Goal: Complete application form: Complete application form

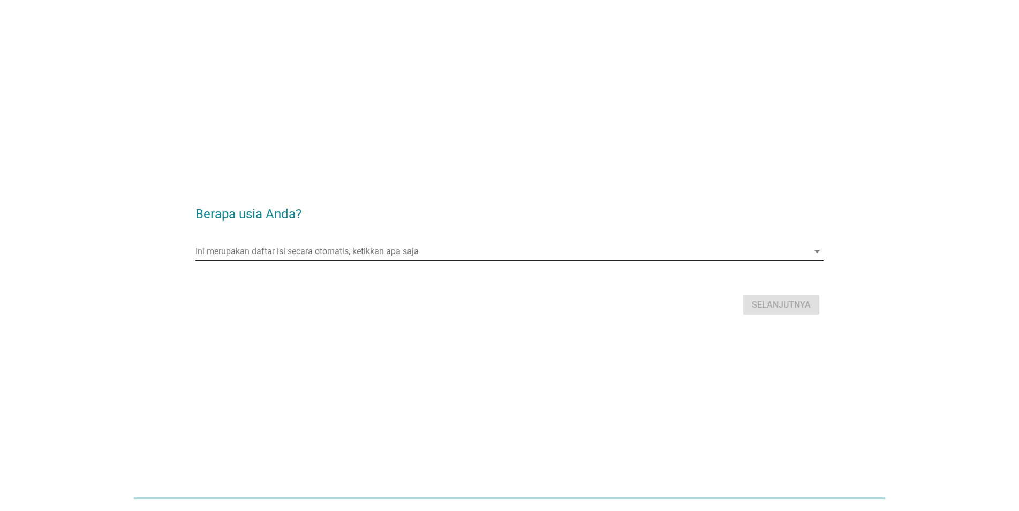
drag, startPoint x: 369, startPoint y: 230, endPoint x: 373, endPoint y: 251, distance: 20.8
click at [371, 236] on form "Berapa usia Anda? Ini merupakan daftar isi secara otomatis, ketikkan apa saja a…" at bounding box center [509, 256] width 628 height 124
click at [373, 251] on input "Ini merupakan daftar isi secara otomatis, ketikkan apa saja" at bounding box center [501, 251] width 613 height 17
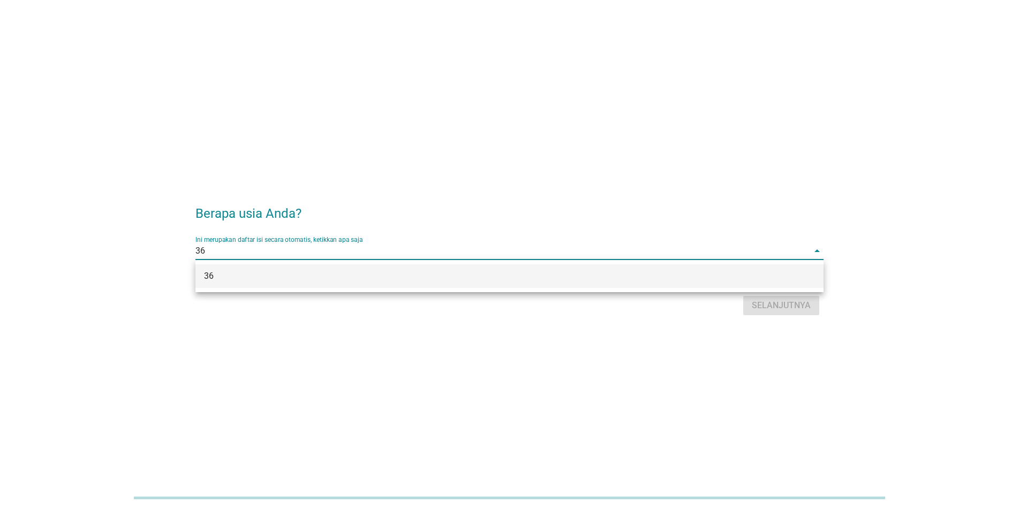
type input "36"
click at [792, 311] on div "Selanjutnya" at bounding box center [509, 306] width 628 height 26
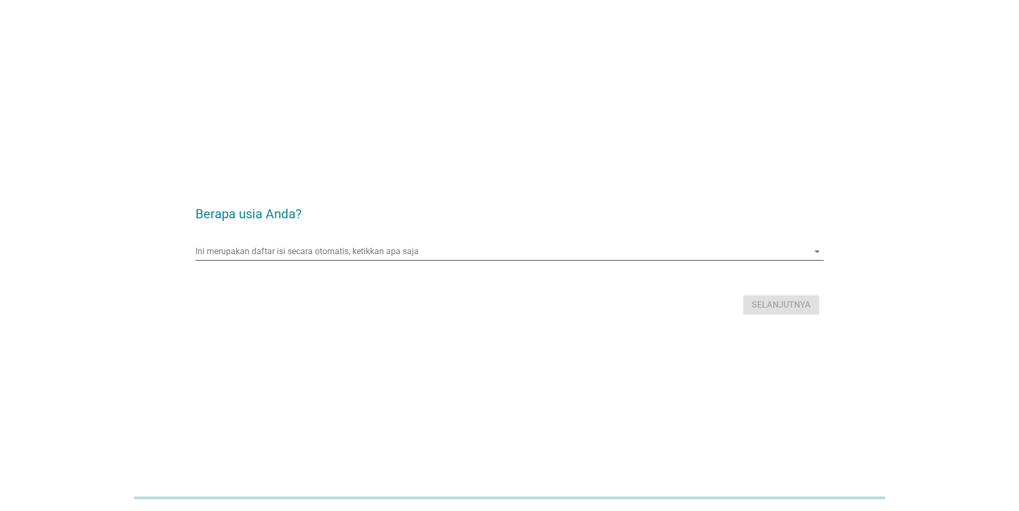
click at [388, 251] on input "Ini merupakan daftar isi secara otomatis, ketikkan apa saja" at bounding box center [501, 251] width 613 height 17
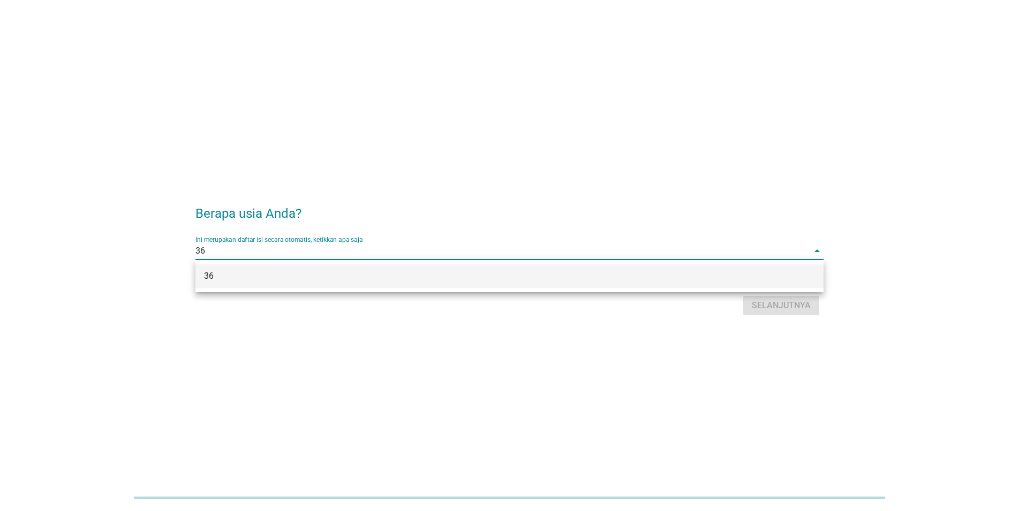
type input "36"
click at [395, 344] on div "Berapa usia Anda? Ini merupakan daftar isi secara otomatis, ketikkan apa saja 3…" at bounding box center [509, 255] width 1019 height 511
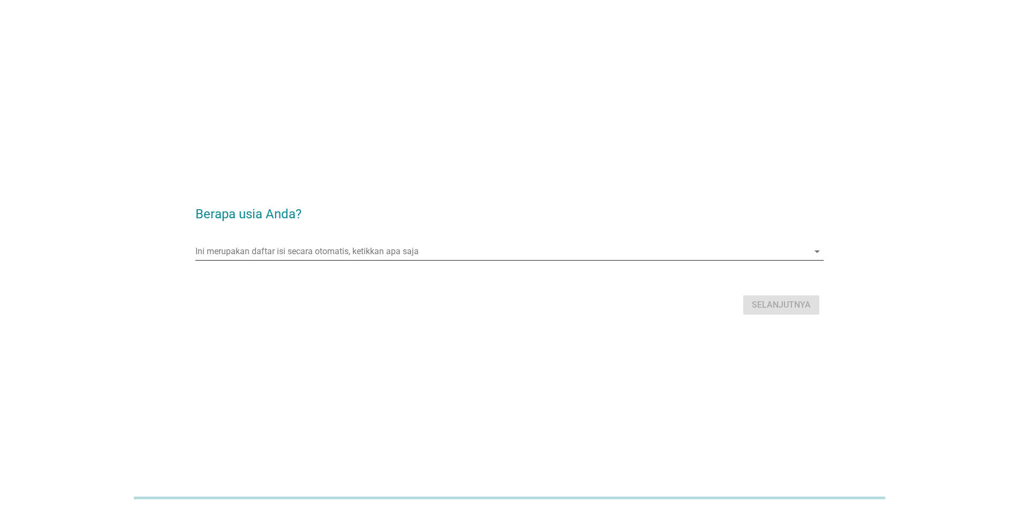
click at [358, 249] on input "Ini merupakan daftar isi secara otomatis, ketikkan apa saja" at bounding box center [501, 251] width 613 height 17
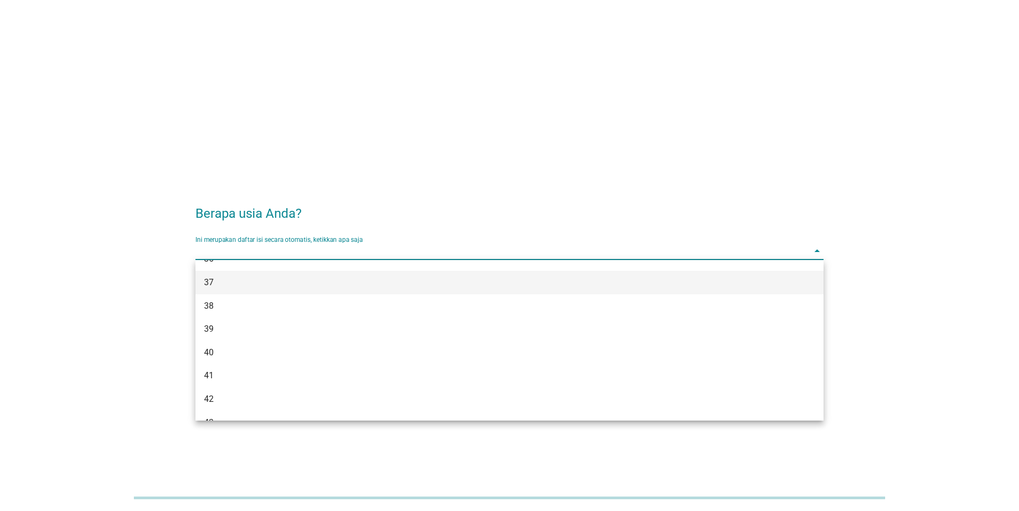
scroll to position [382, 0]
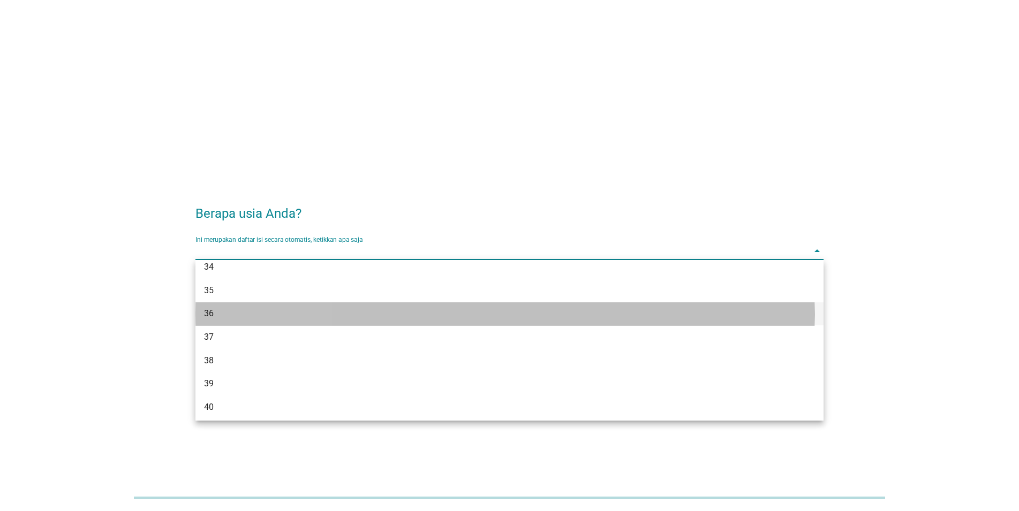
click at [239, 316] on div "36" at bounding box center [484, 313] width 560 height 13
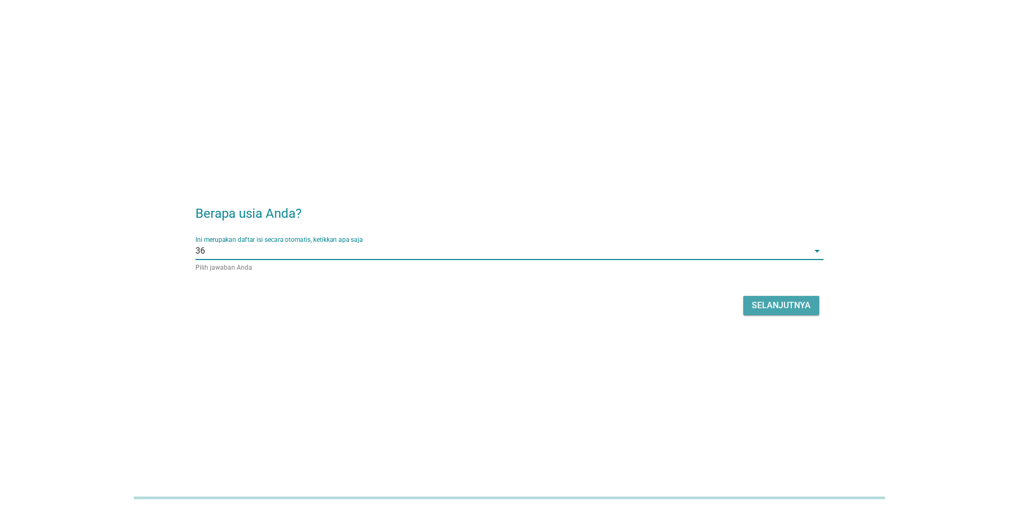
click at [769, 311] on div "Selanjutnya" at bounding box center [781, 305] width 59 height 13
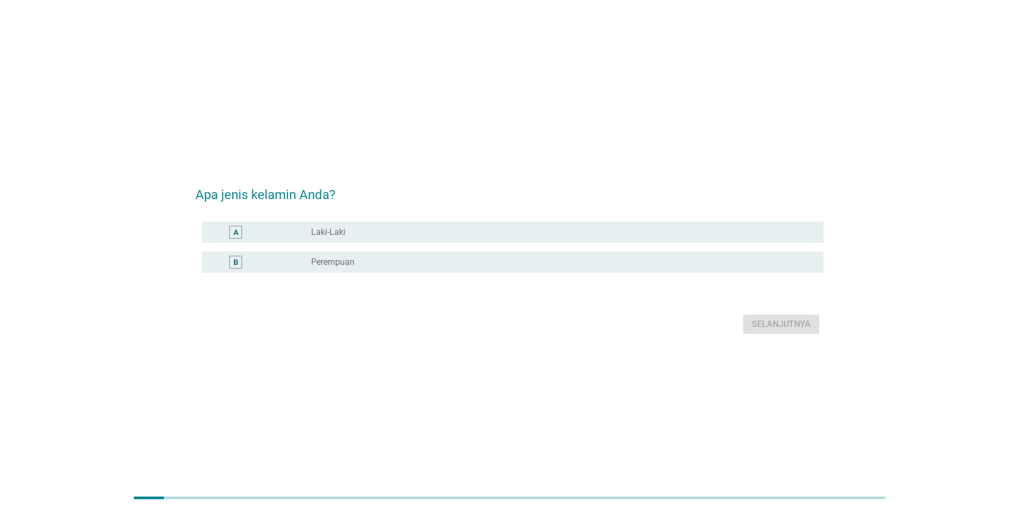
click at [281, 230] on div "A" at bounding box center [260, 232] width 101 height 13
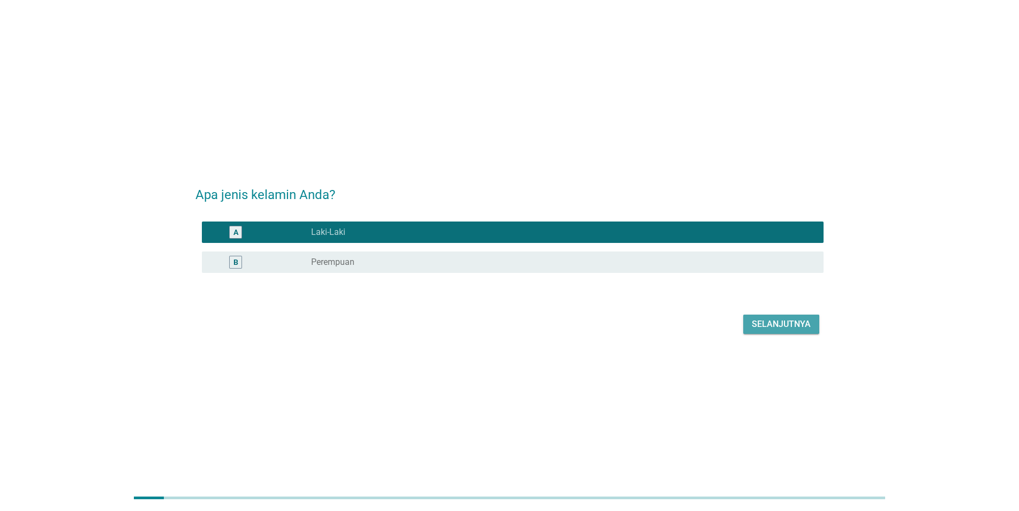
click at [780, 326] on div "Selanjutnya" at bounding box center [781, 324] width 59 height 13
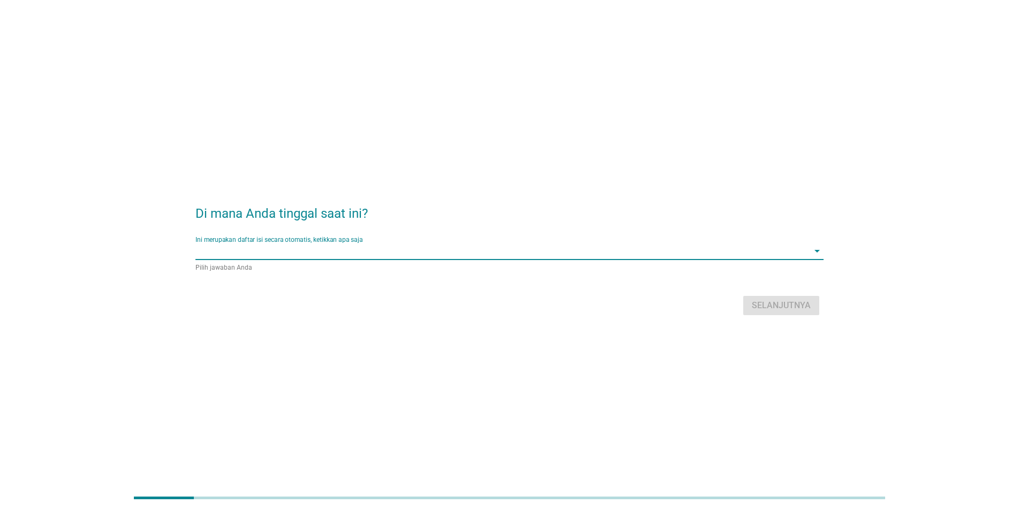
click at [288, 258] on input "Ini merupakan daftar isi secara otomatis, ketikkan apa saja" at bounding box center [501, 251] width 613 height 17
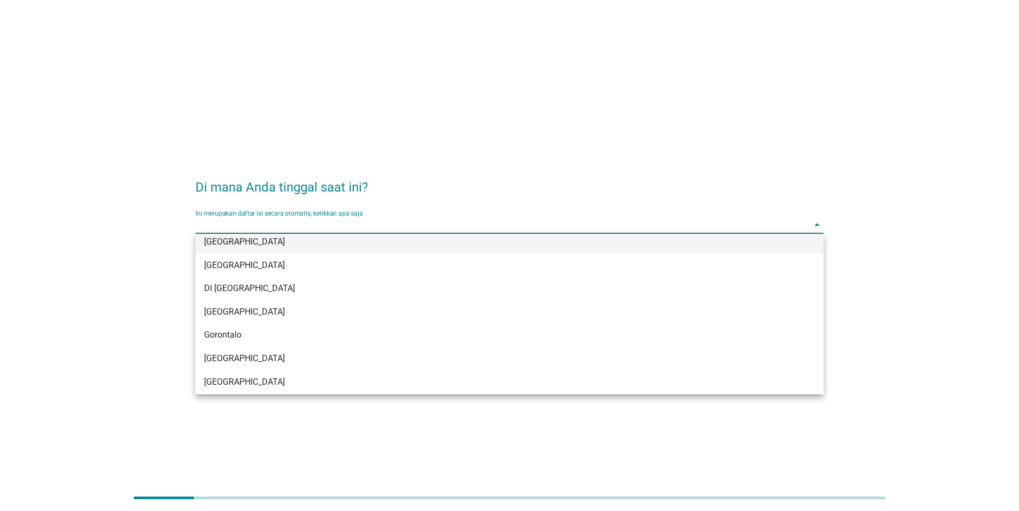
scroll to position [109, 0]
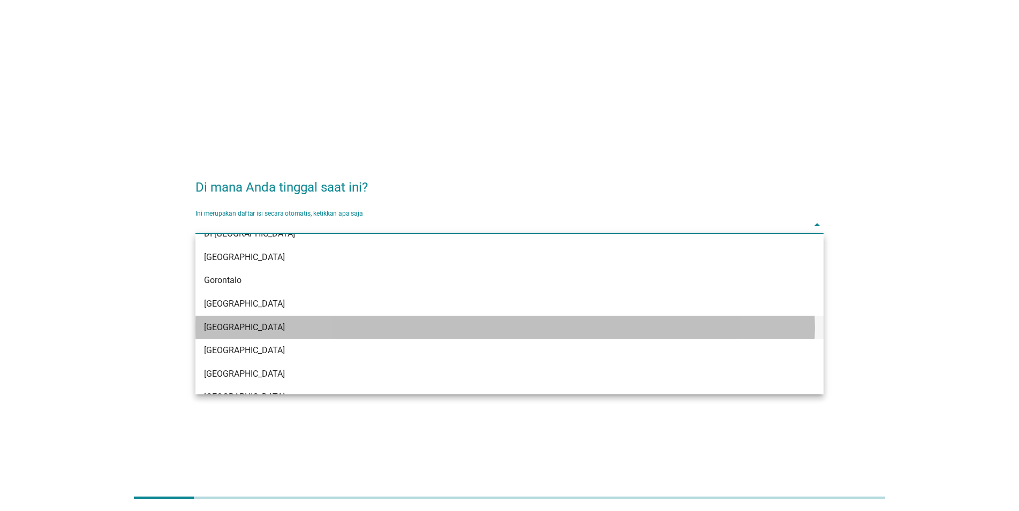
click at [228, 326] on div "[GEOGRAPHIC_DATA]" at bounding box center [484, 327] width 560 height 13
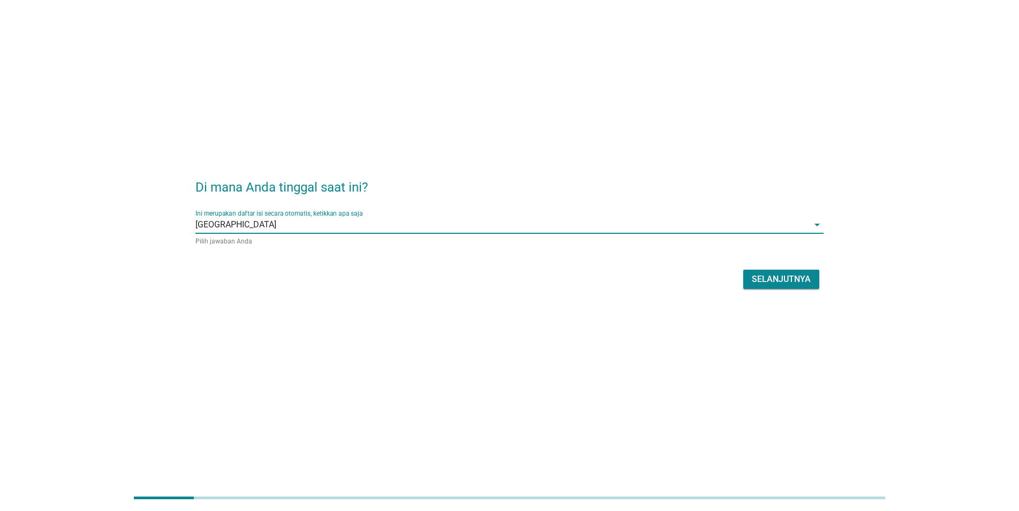
click at [796, 273] on button "Selanjutnya" at bounding box center [781, 279] width 76 height 19
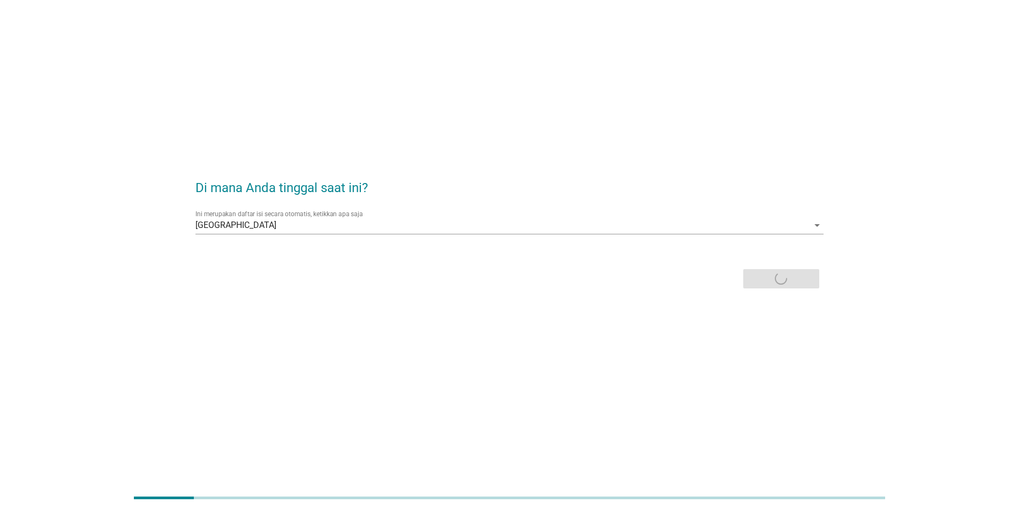
scroll to position [0, 0]
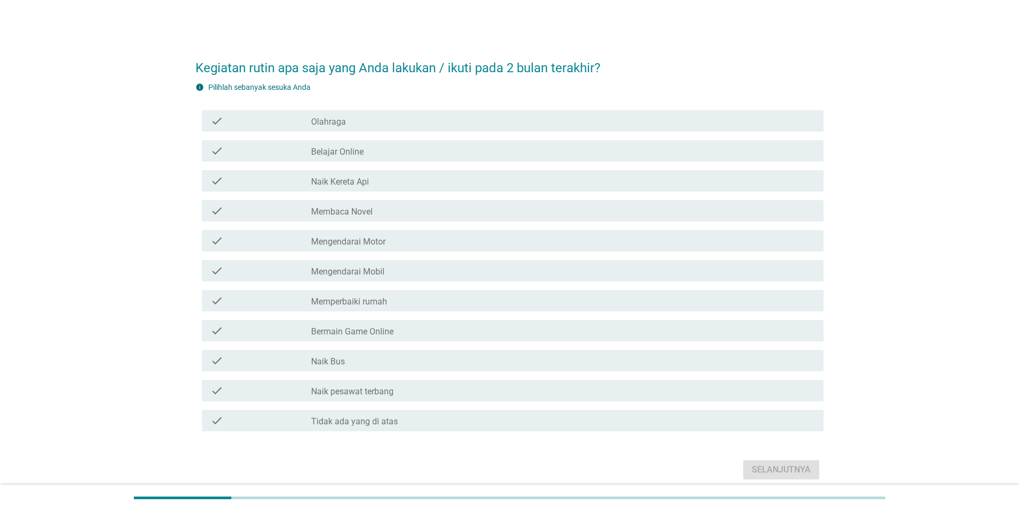
click at [315, 113] on div "check check_box_outline_blank Olahraga" at bounding box center [513, 120] width 622 height 21
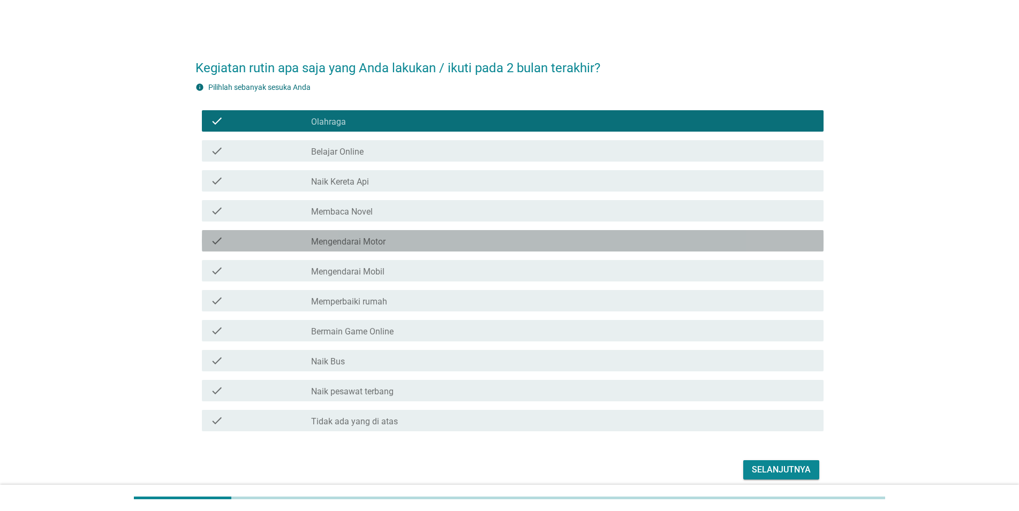
click at [342, 245] on label "Mengendarai Motor" at bounding box center [348, 242] width 74 height 11
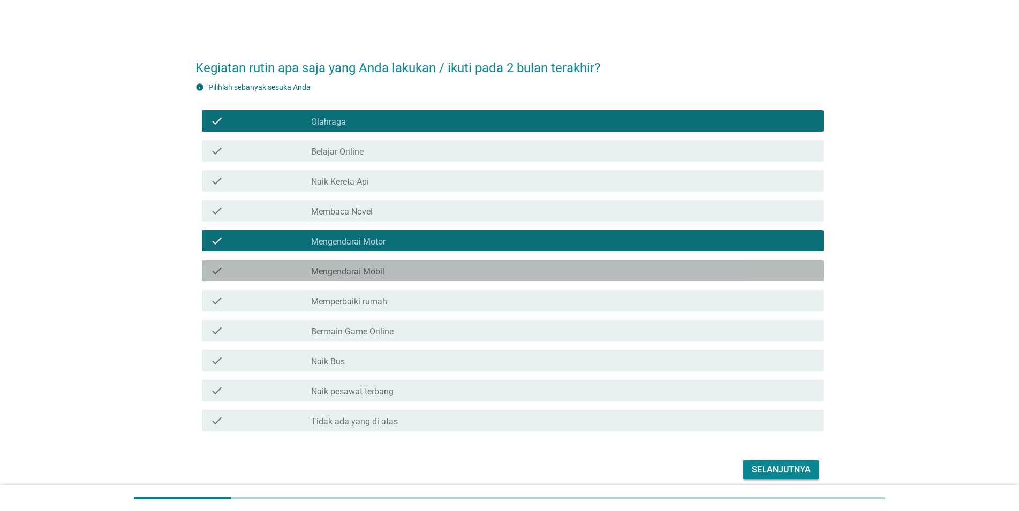
drag, startPoint x: 344, startPoint y: 261, endPoint x: 344, endPoint y: 269, distance: 8.0
click at [344, 261] on div "check check_box_outline_blank Mengendarai Mobil" at bounding box center [513, 270] width 622 height 21
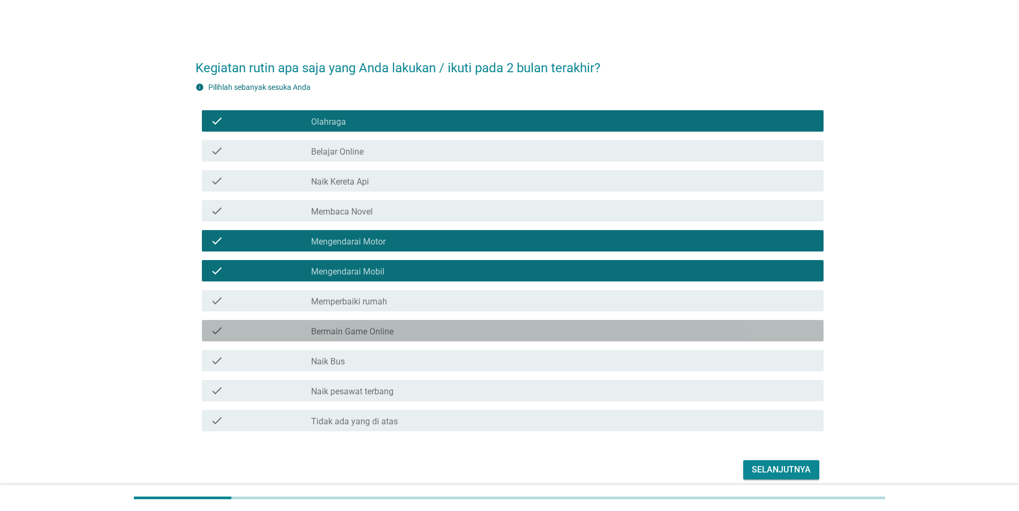
click at [350, 323] on div "check check_box_outline_blank Bermain Game Online" at bounding box center [513, 330] width 622 height 21
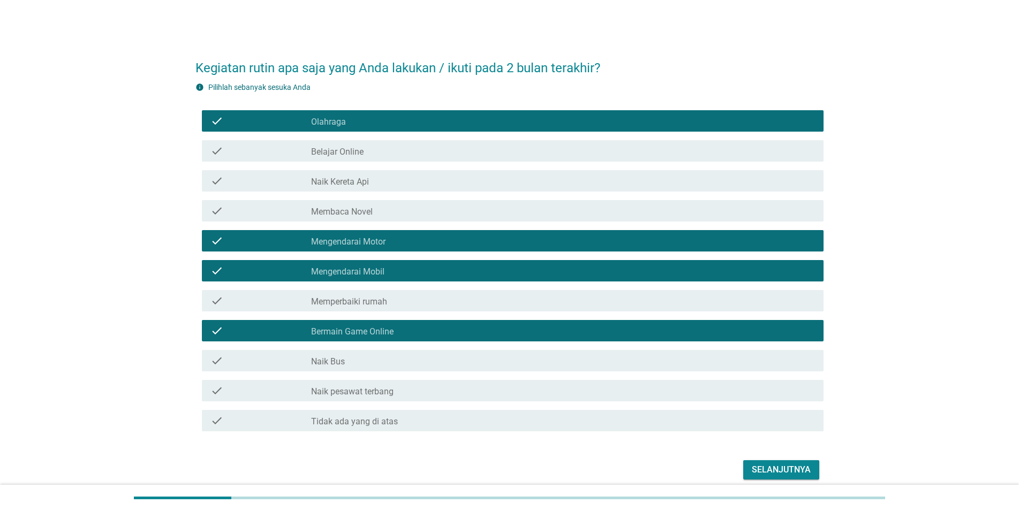
click at [328, 364] on label "Naik Bus" at bounding box center [328, 362] width 34 height 11
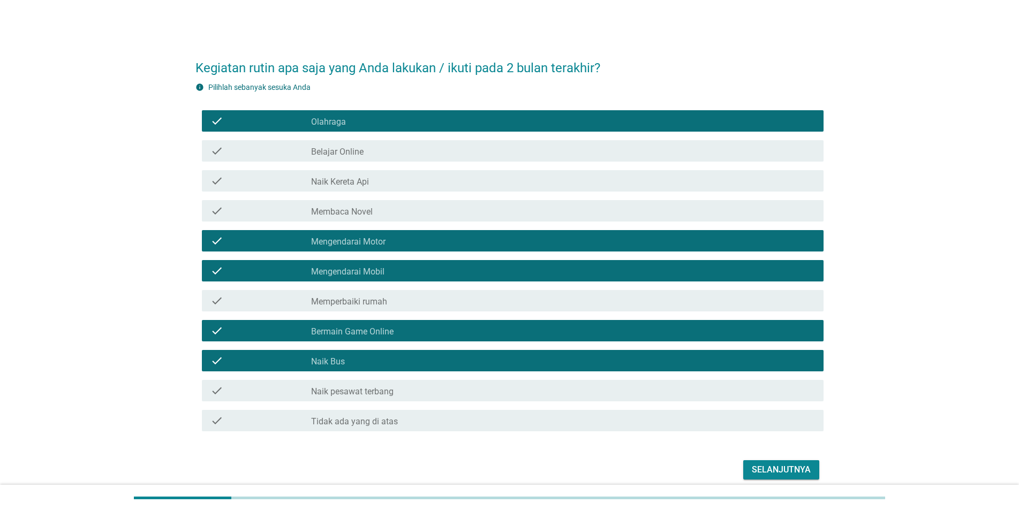
click at [380, 311] on div "check check_box_outline_blank Memperbaiki rumah" at bounding box center [513, 300] width 622 height 21
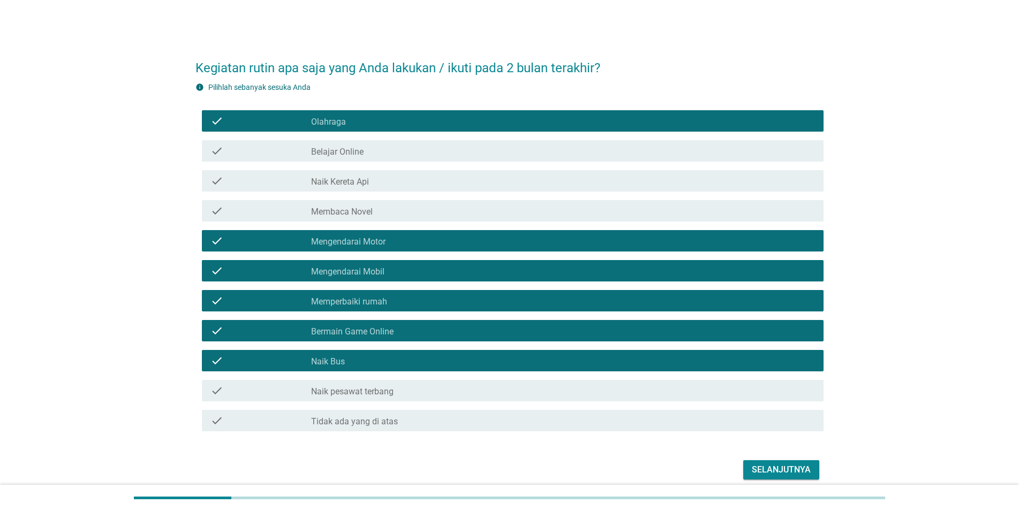
click at [809, 462] on div "Selanjutnya" at bounding box center [509, 470] width 628 height 26
click at [801, 468] on div "Selanjutnya" at bounding box center [781, 470] width 59 height 13
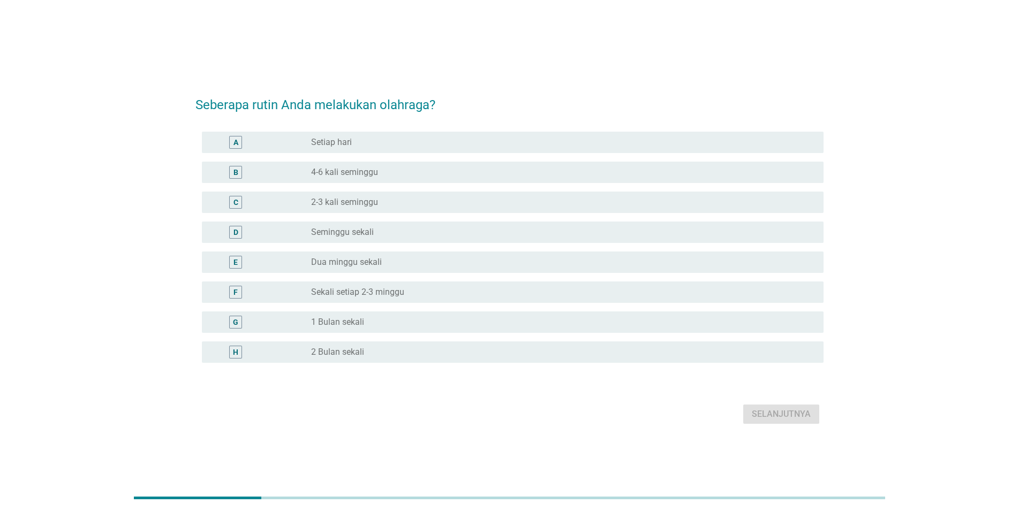
click at [342, 201] on label "2-3 kali seminggu" at bounding box center [344, 202] width 67 height 11
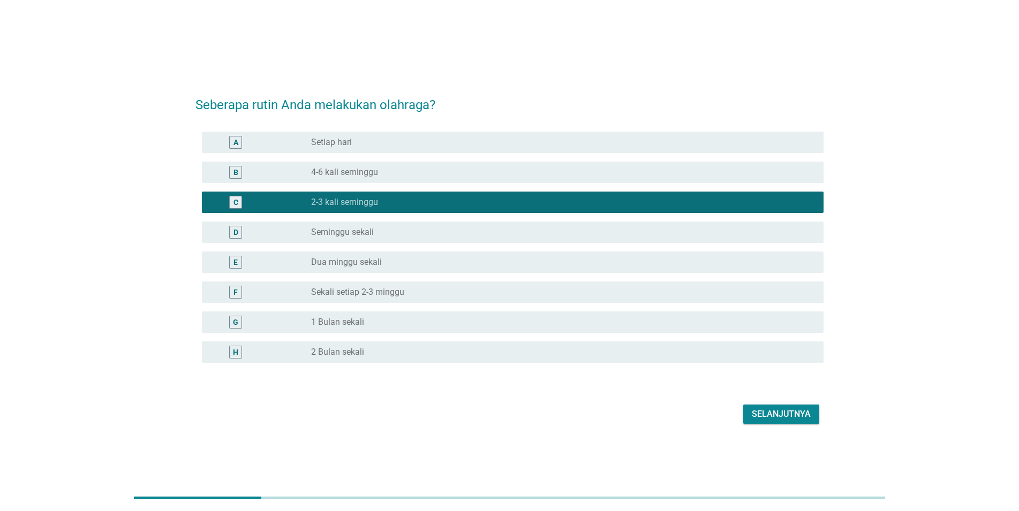
click at [769, 411] on div "Selanjutnya" at bounding box center [781, 414] width 59 height 13
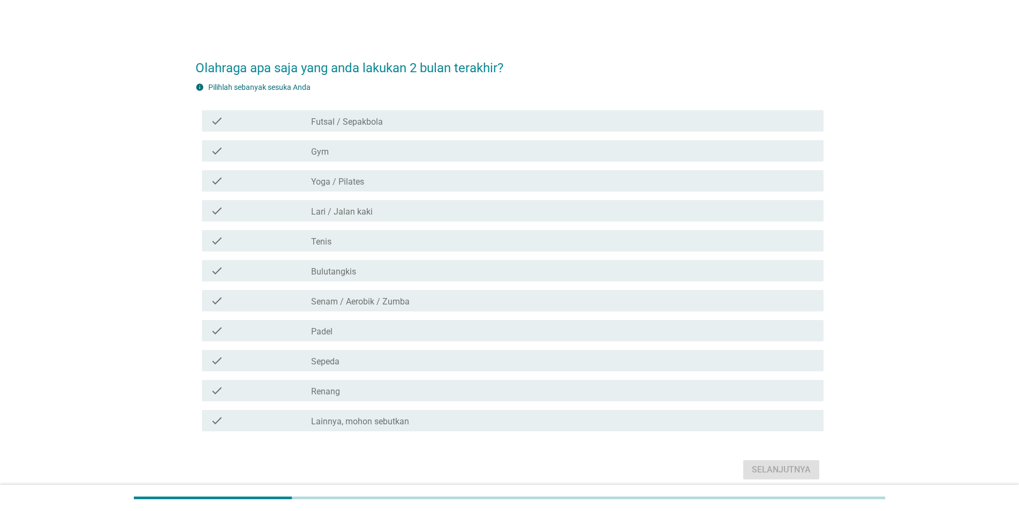
click at [336, 129] on div "check check_box_outline_blank Futsal / Sepakbola" at bounding box center [513, 120] width 622 height 21
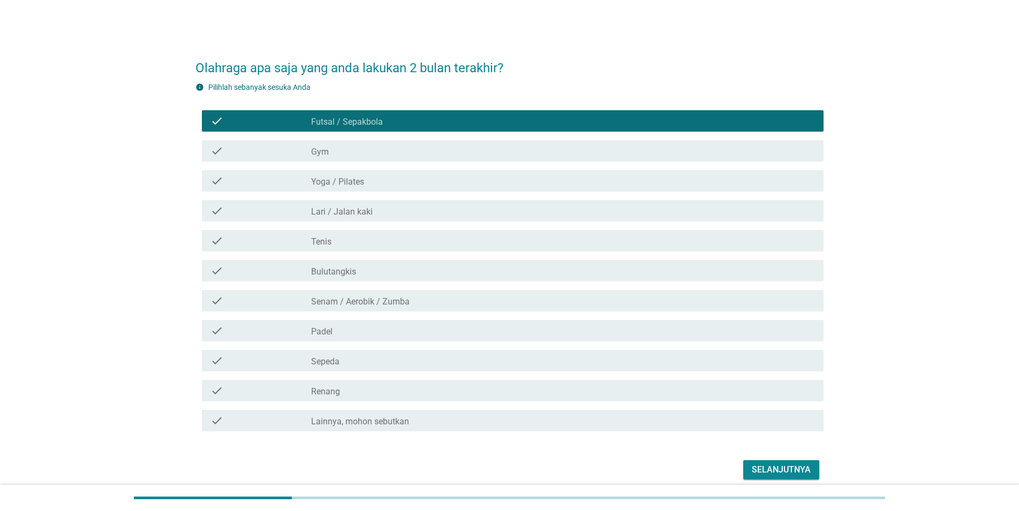
click at [346, 213] on label "Lari / Jalan kaki" at bounding box center [342, 212] width 62 height 11
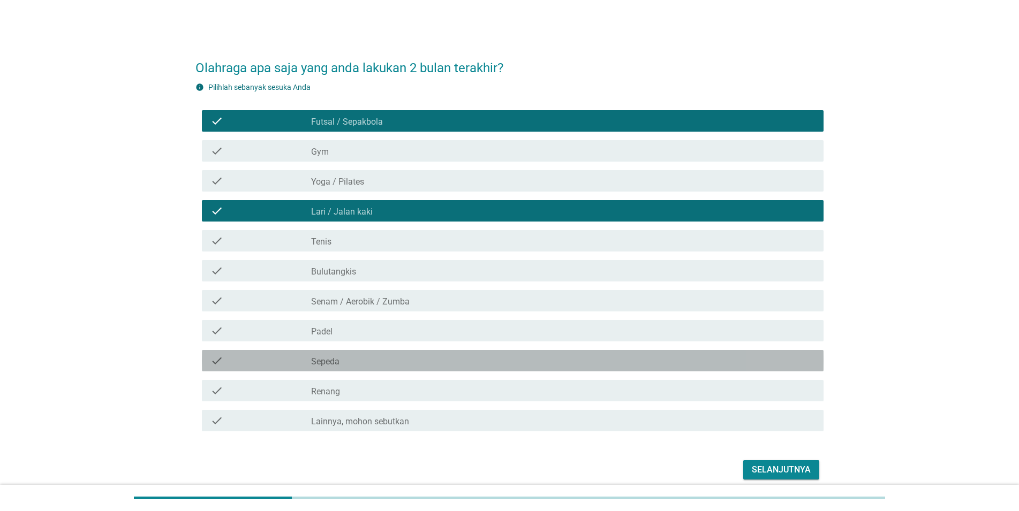
click at [342, 354] on div "check check_box_outline_blank Sepeda" at bounding box center [513, 360] width 622 height 21
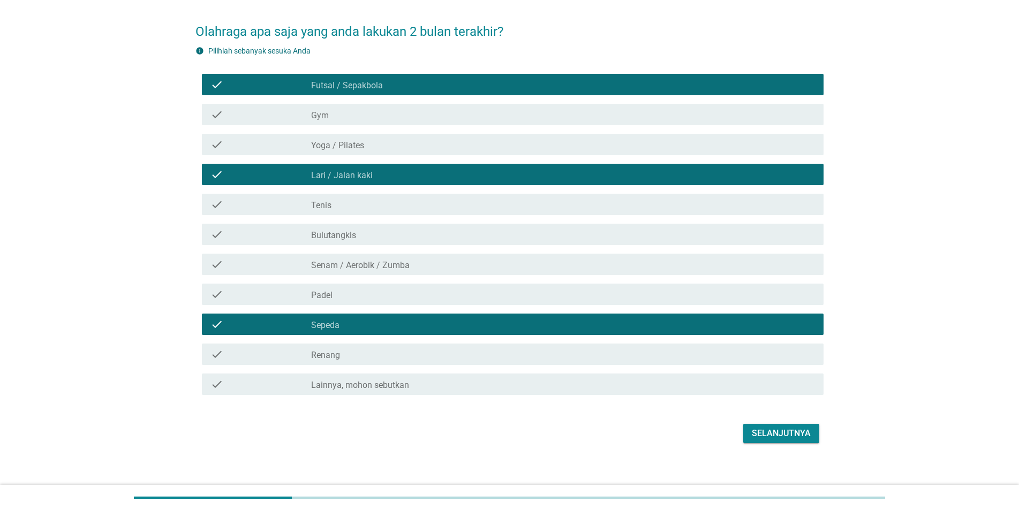
scroll to position [45, 0]
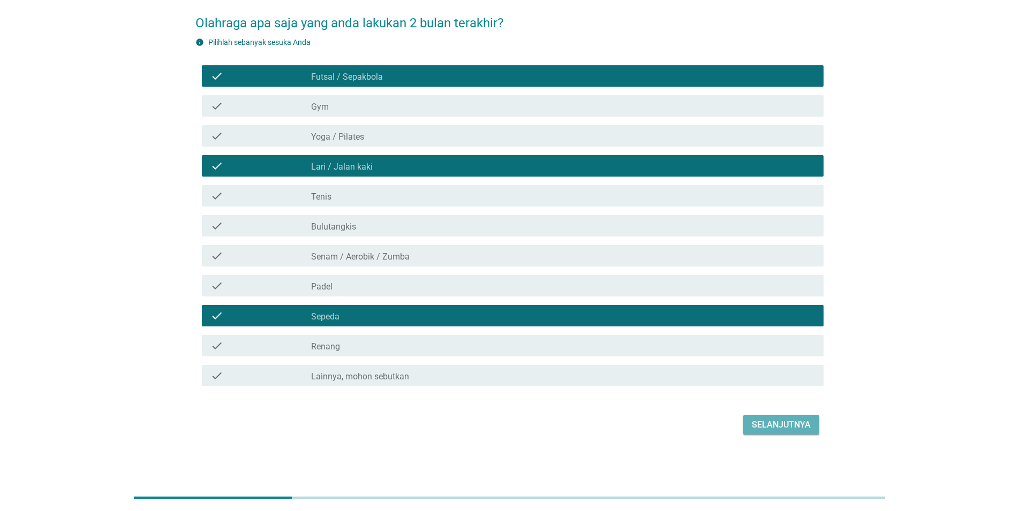
drag, startPoint x: 757, startPoint y: 419, endPoint x: 749, endPoint y: 420, distance: 8.6
click at [753, 420] on div "Selanjutnya" at bounding box center [781, 425] width 59 height 13
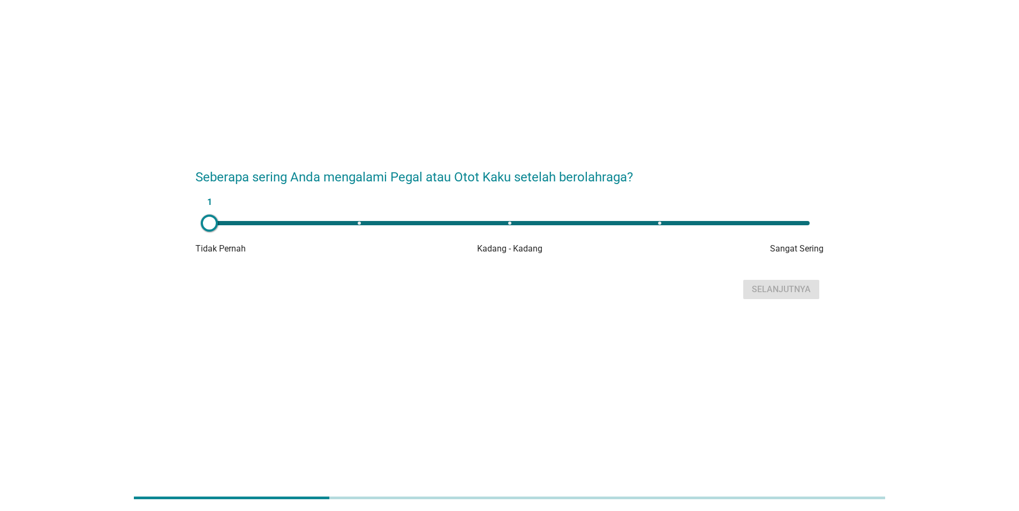
scroll to position [0, 0]
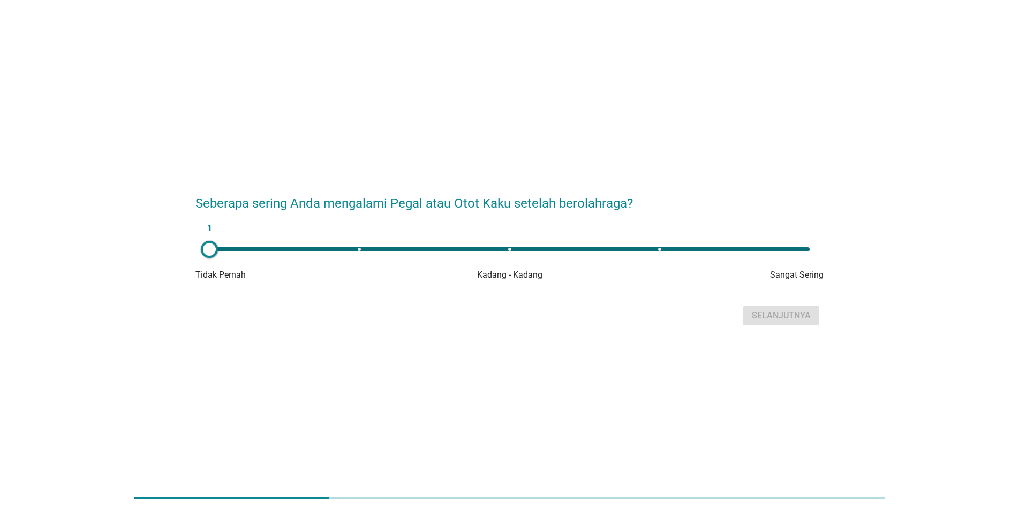
click at [512, 241] on div "1" at bounding box center [509, 249] width 617 height 21
click at [650, 251] on div "3" at bounding box center [509, 249] width 600 height 4
type input "4"
click at [783, 312] on div "Selanjutnya" at bounding box center [781, 315] width 59 height 13
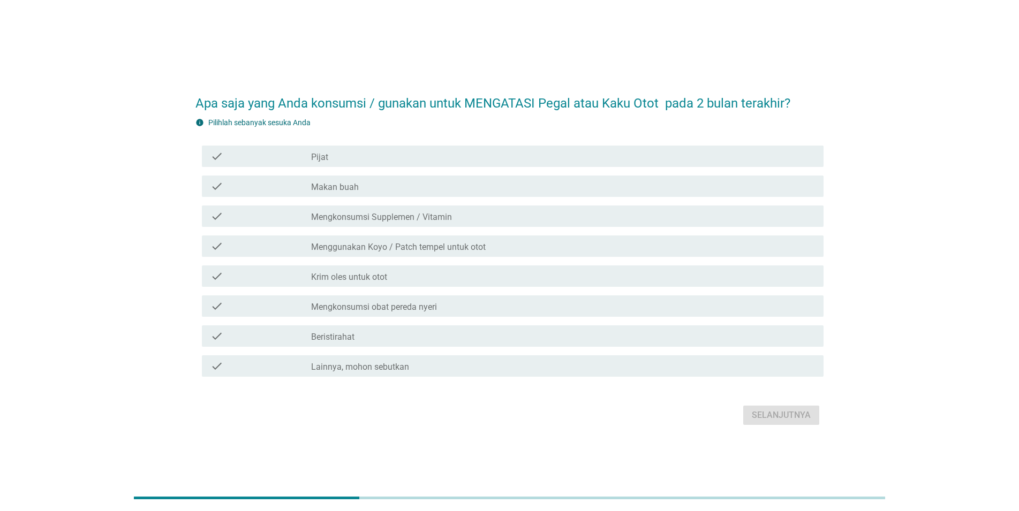
click at [346, 281] on label "Krim oles untuk otot" at bounding box center [349, 277] width 76 height 11
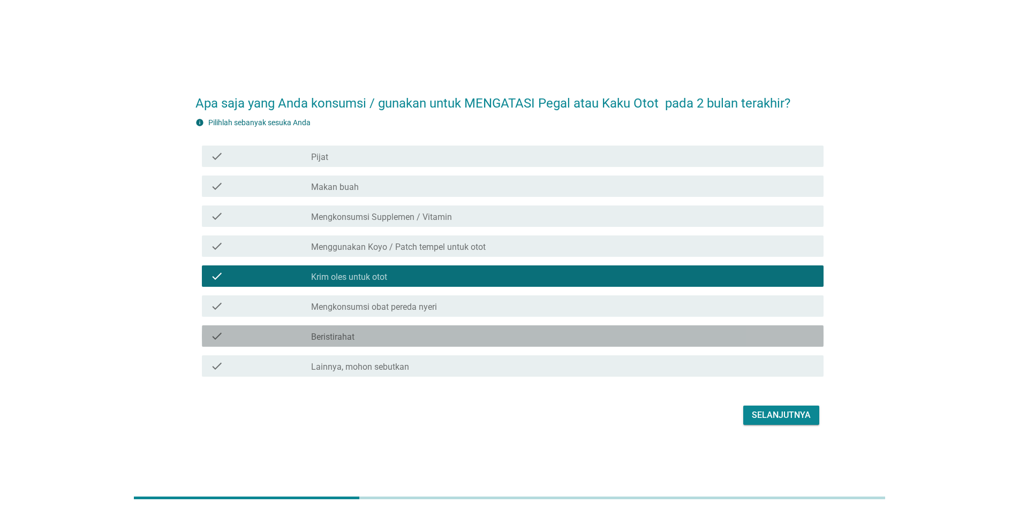
click at [401, 341] on div "check_box_outline_blank Beristirahat" at bounding box center [563, 336] width 504 height 13
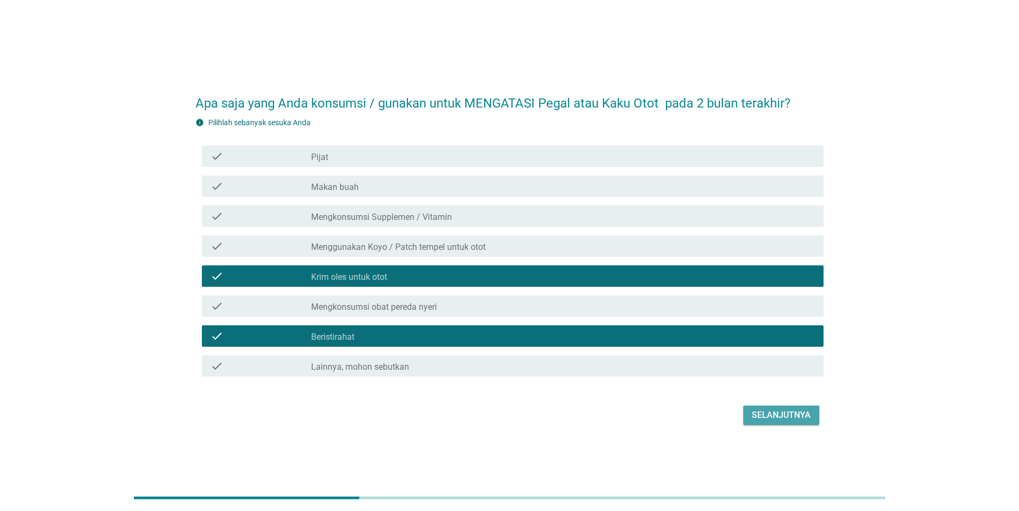
click at [752, 413] on button "Selanjutnya" at bounding box center [781, 415] width 76 height 19
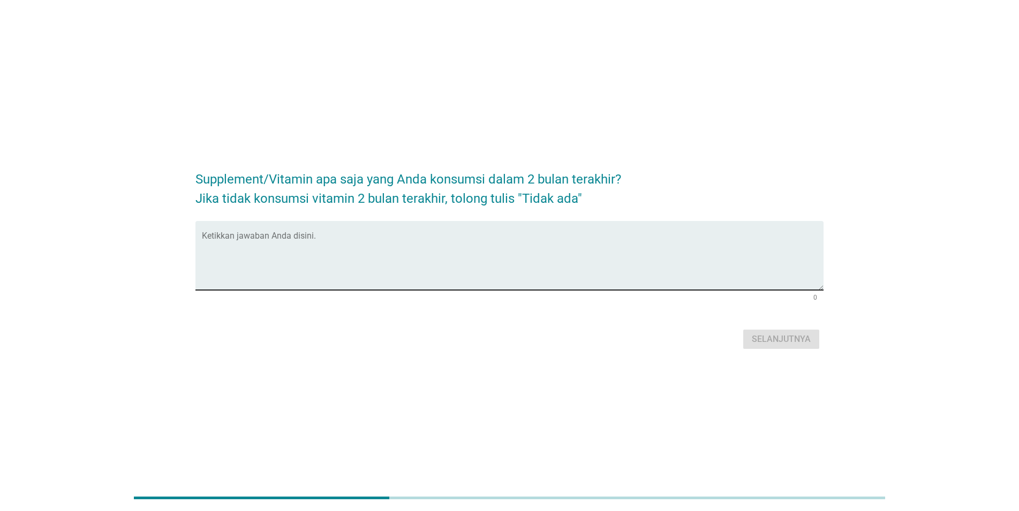
click at [379, 229] on div "Ketikkan jawaban Anda disini." at bounding box center [513, 255] width 622 height 69
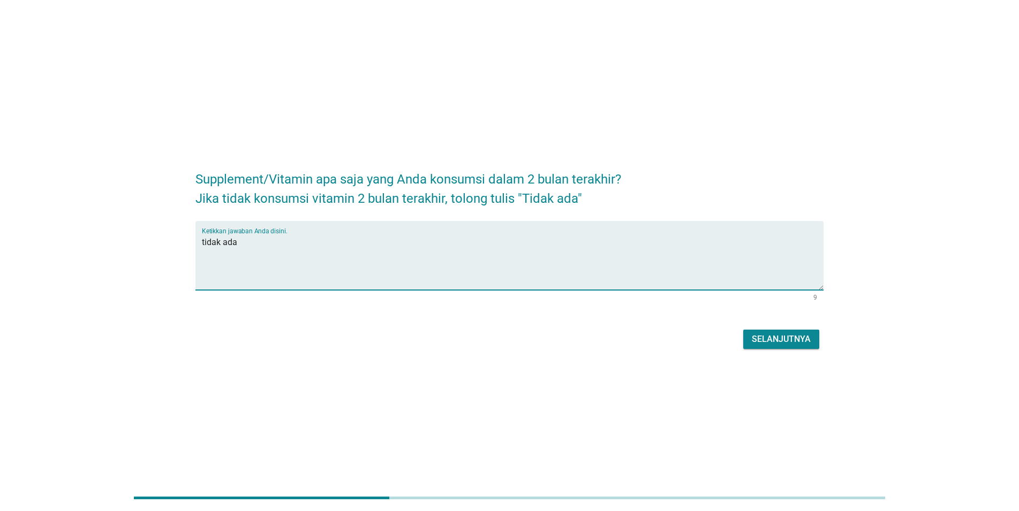
type textarea "tidak ada"
click at [767, 334] on div "Selanjutnya" at bounding box center [781, 339] width 59 height 13
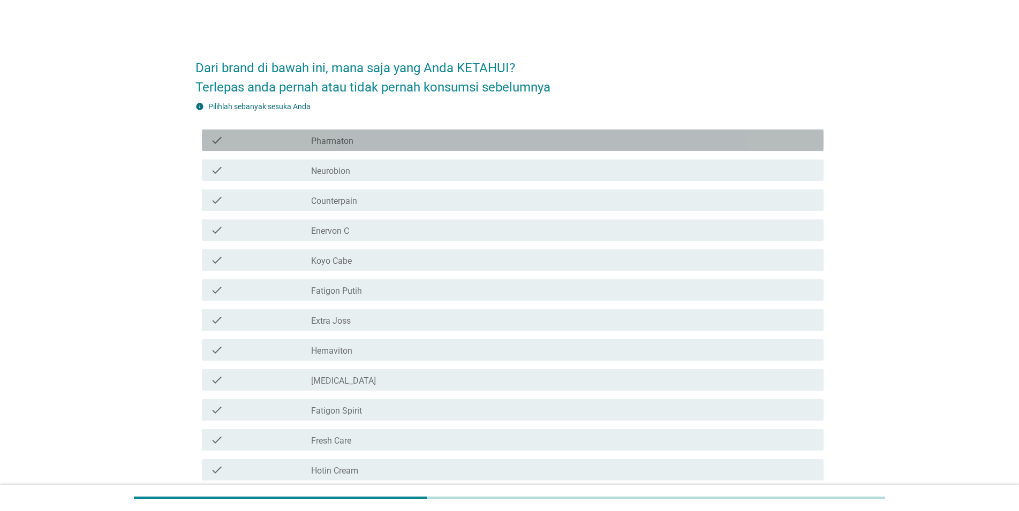
click at [349, 141] on label "Pharmaton" at bounding box center [332, 141] width 42 height 11
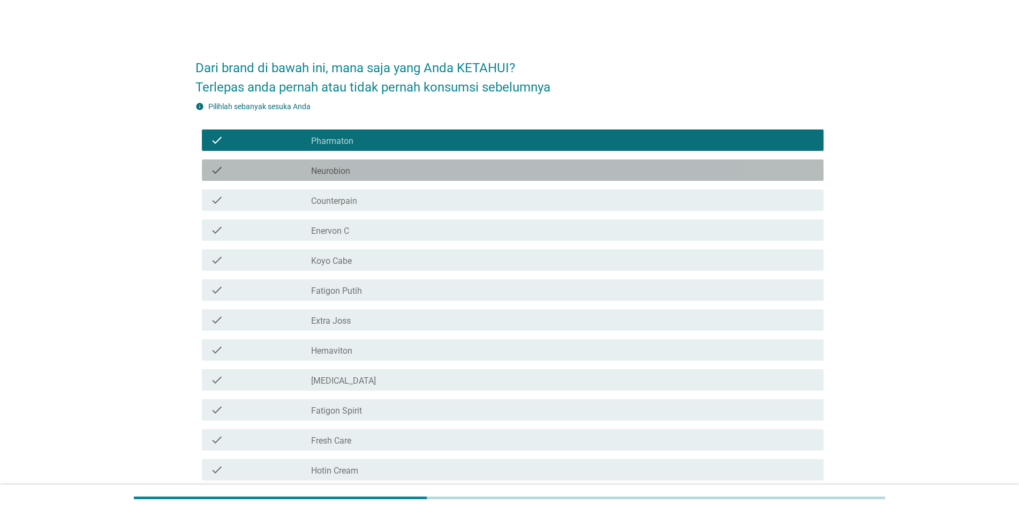
click at [349, 160] on div "check check_box_outline_blank Neurobion" at bounding box center [513, 170] width 622 height 21
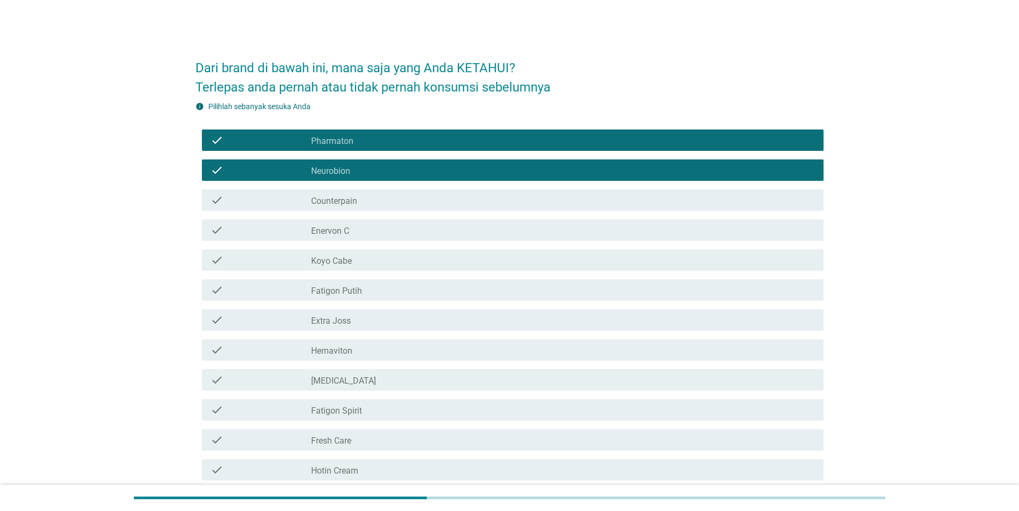
click at [350, 195] on div "check_box_outline_blank Counterpain" at bounding box center [563, 200] width 504 height 13
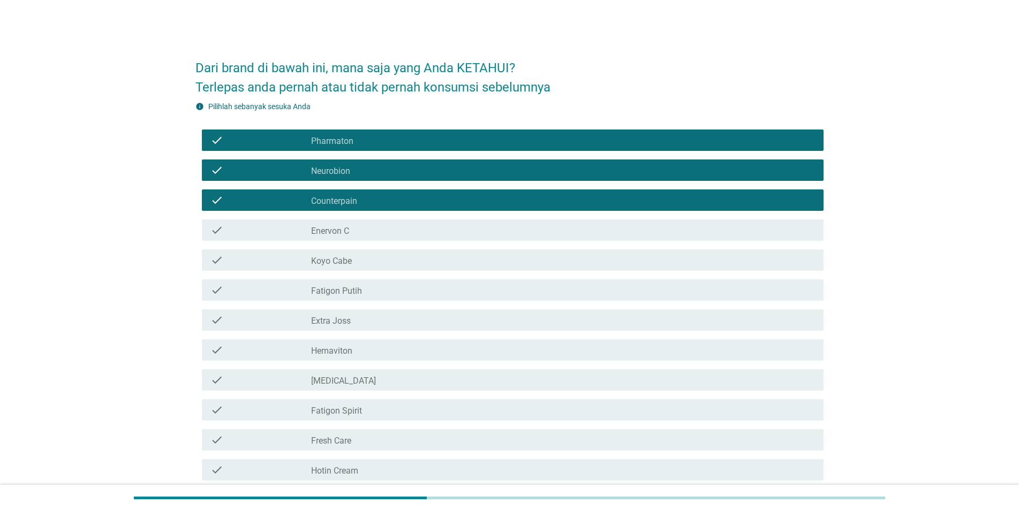
click at [346, 227] on label "Enervon C" at bounding box center [330, 231] width 38 height 11
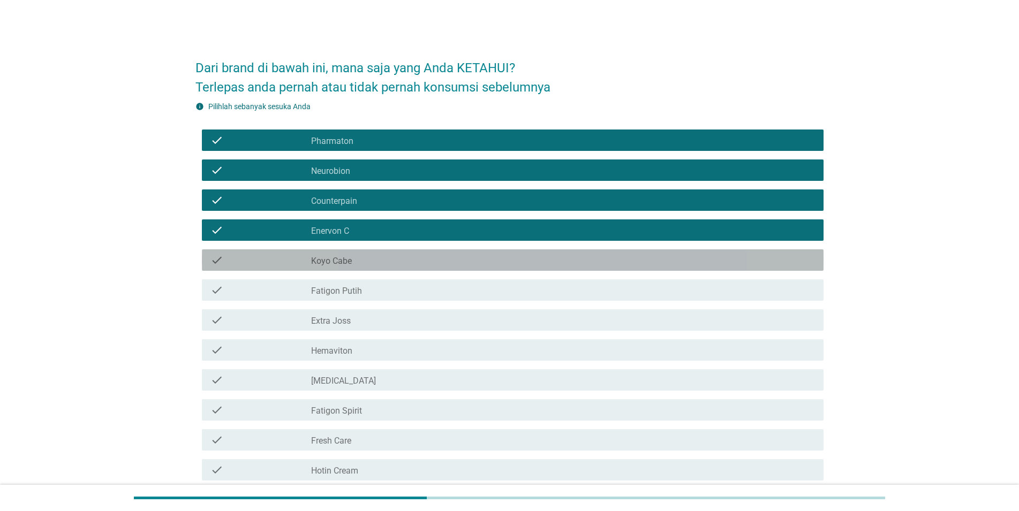
click at [348, 257] on label "Koyo Cabe" at bounding box center [331, 261] width 41 height 11
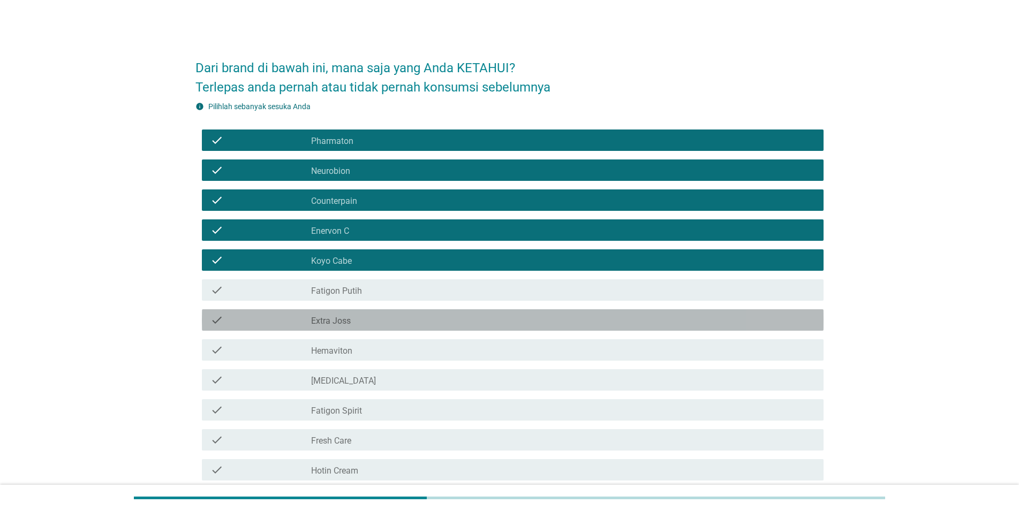
click at [334, 315] on div "check_box_outline_blank Extra Joss" at bounding box center [563, 320] width 504 height 13
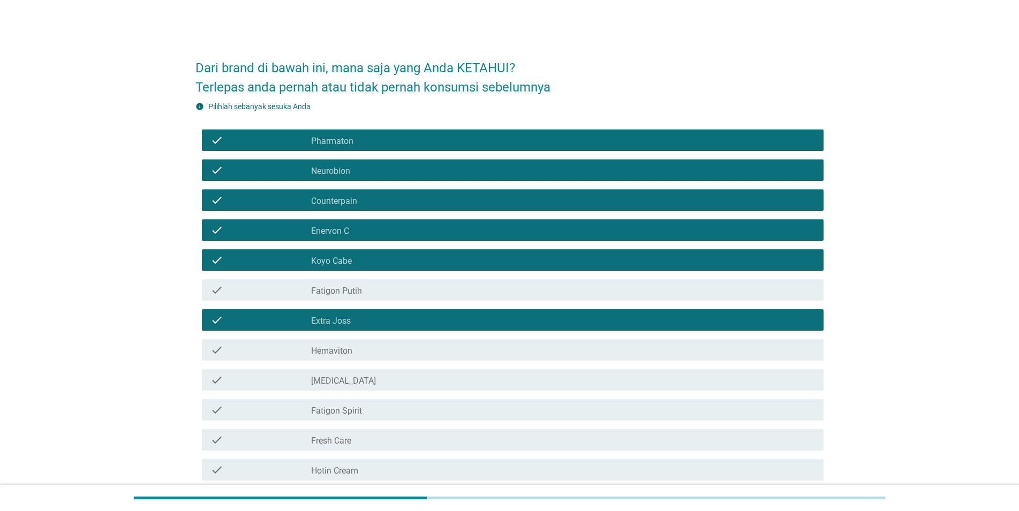
click at [341, 352] on label "Hemaviton" at bounding box center [331, 351] width 41 height 11
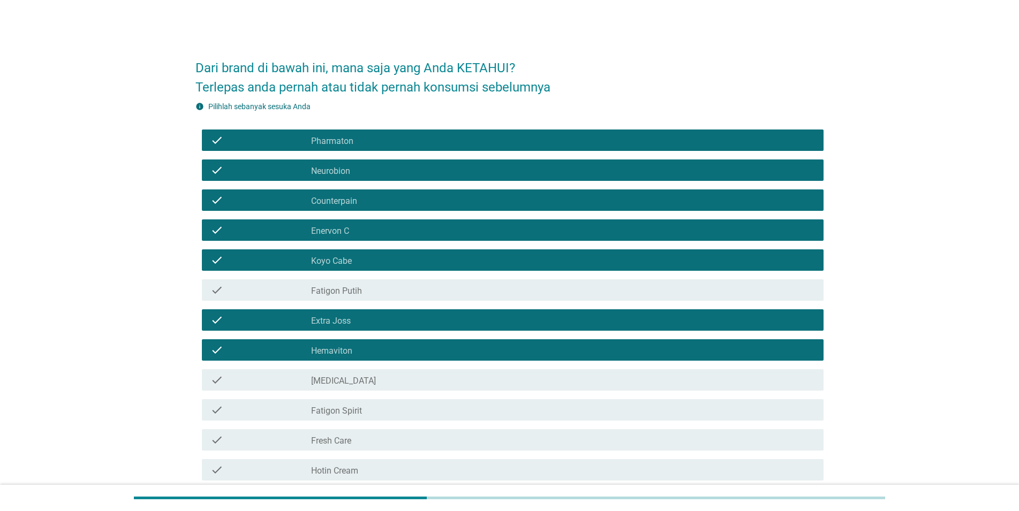
click at [343, 375] on div "check_box_outline_blank [MEDICAL_DATA]" at bounding box center [563, 380] width 504 height 13
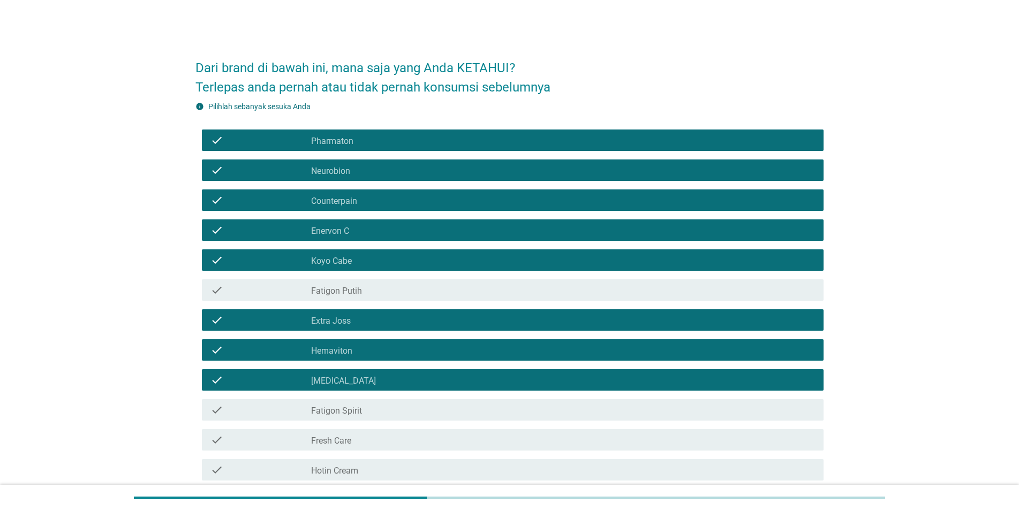
click at [349, 410] on label "Fatigon Spirit" at bounding box center [336, 411] width 51 height 11
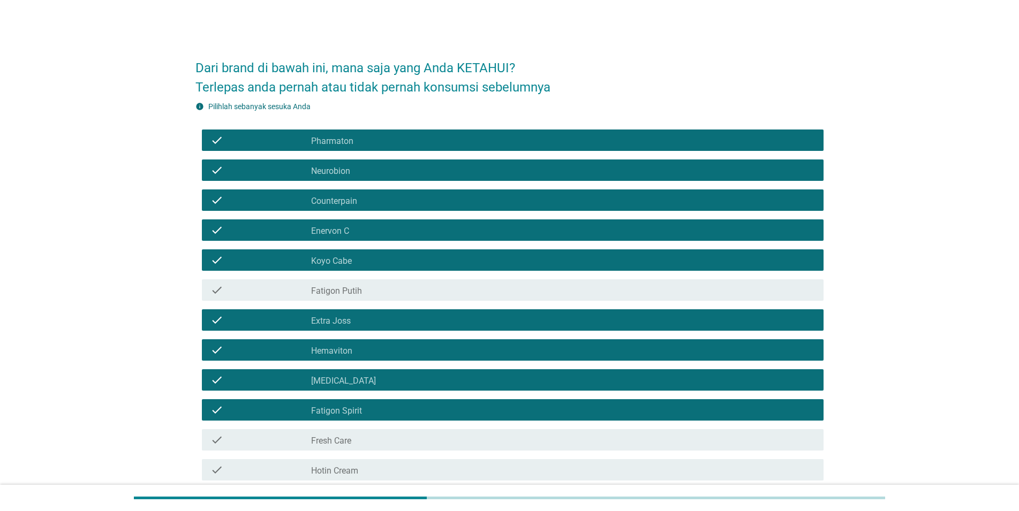
click at [350, 440] on label "Fresh Care" at bounding box center [331, 441] width 40 height 11
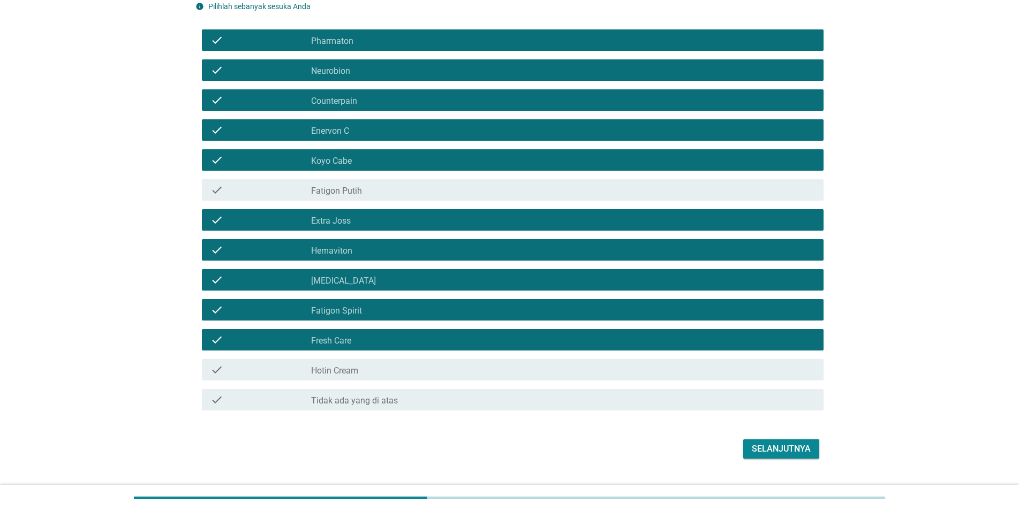
scroll to position [109, 0]
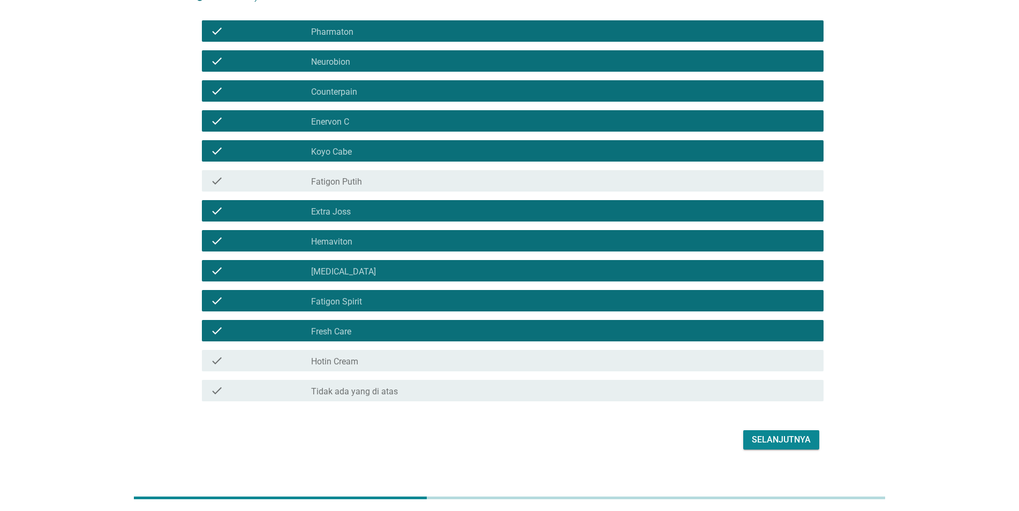
click at [342, 360] on label "Hotin Cream" at bounding box center [334, 362] width 47 height 11
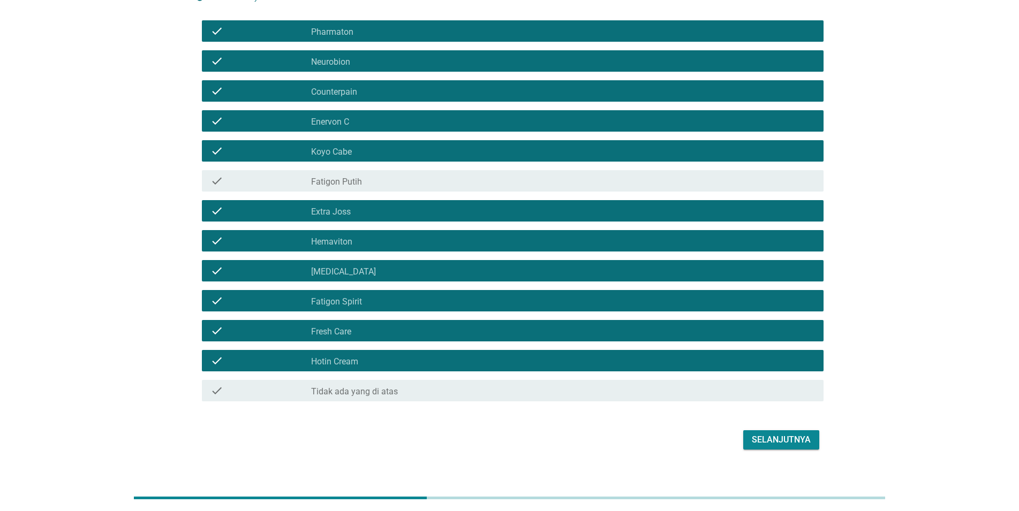
click at [778, 435] on div "Selanjutnya" at bounding box center [781, 440] width 59 height 13
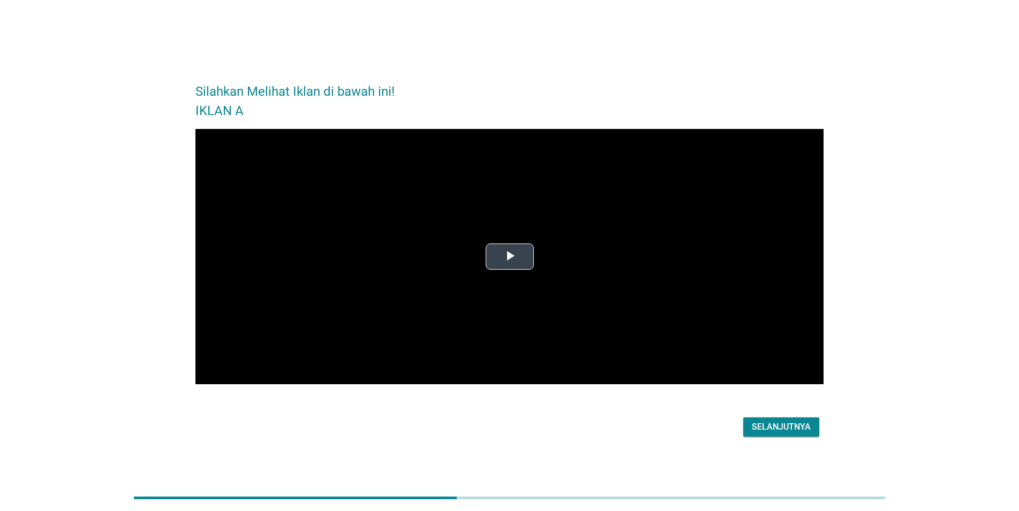
click at [510, 257] on span "Video Player" at bounding box center [510, 257] width 0 height 0
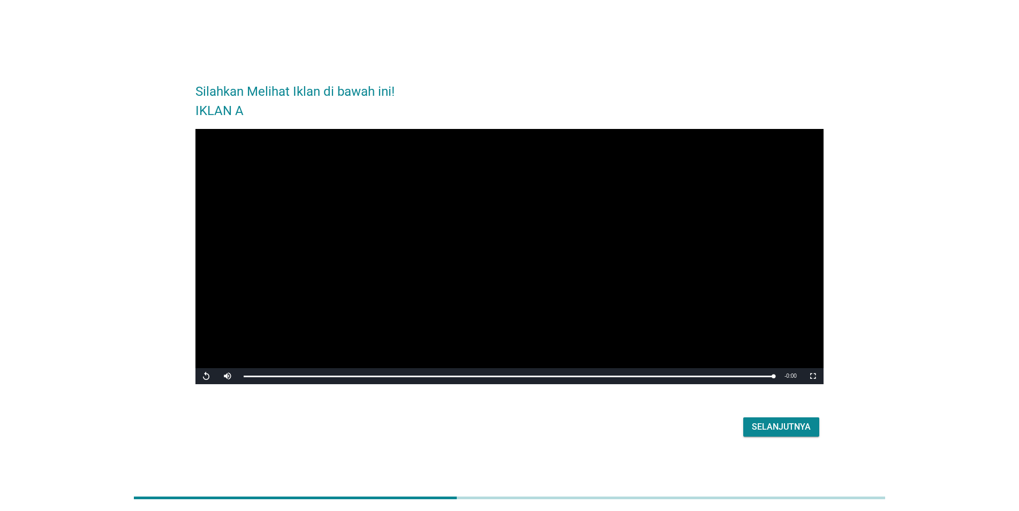
click at [797, 421] on div "Selanjutnya" at bounding box center [781, 427] width 59 height 13
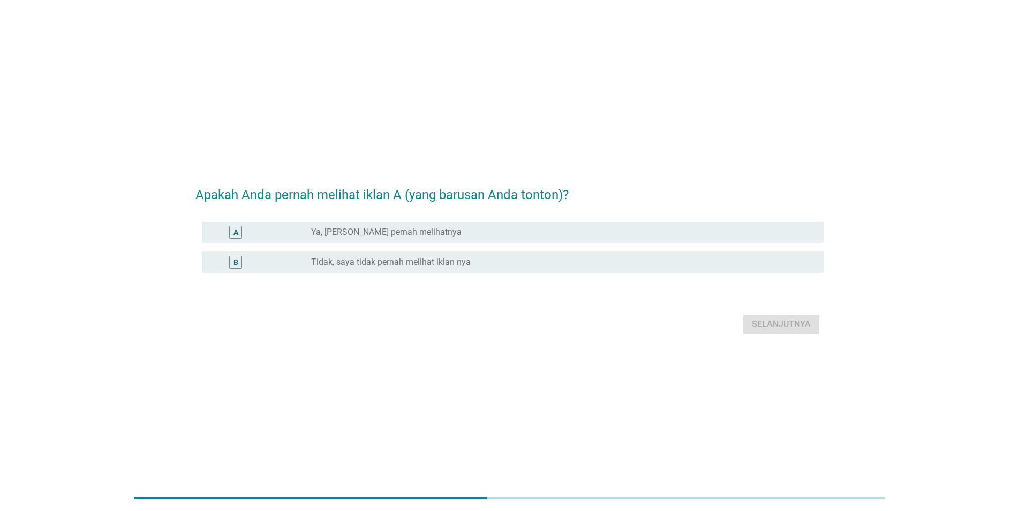
click at [415, 265] on label "Tidak, saya tidak pernah melihat iklan nya" at bounding box center [391, 262] width 160 height 11
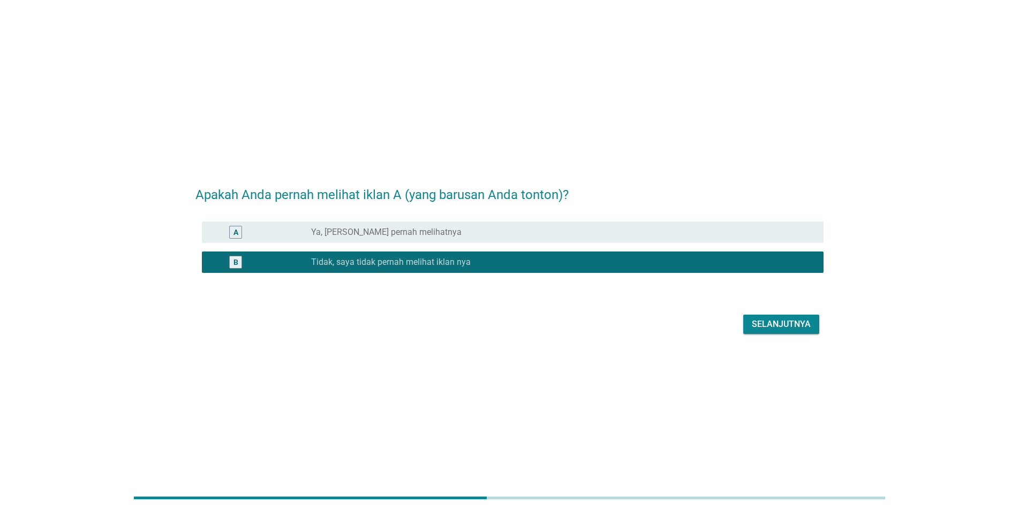
click at [802, 333] on button "Selanjutnya" at bounding box center [781, 324] width 76 height 19
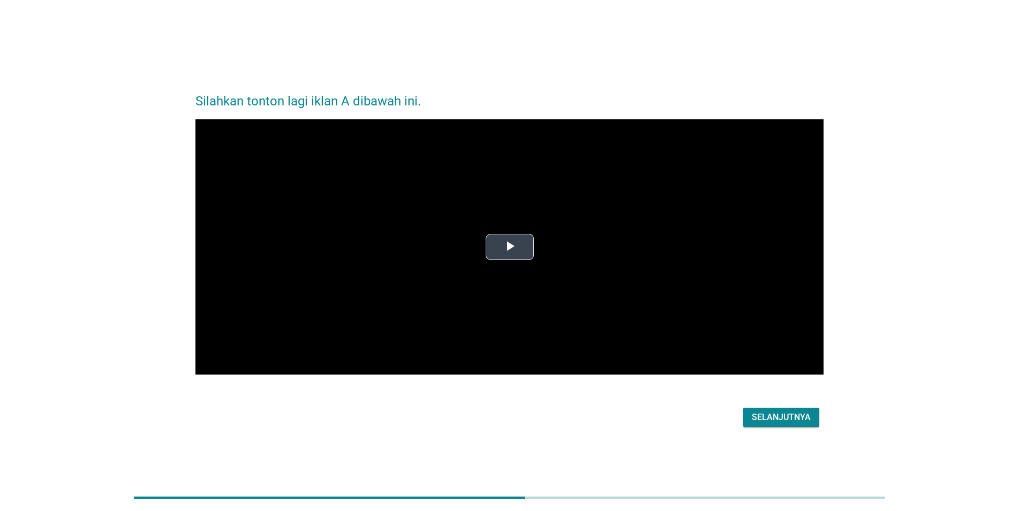
click at [510, 247] on span "Video Player" at bounding box center [510, 247] width 0 height 0
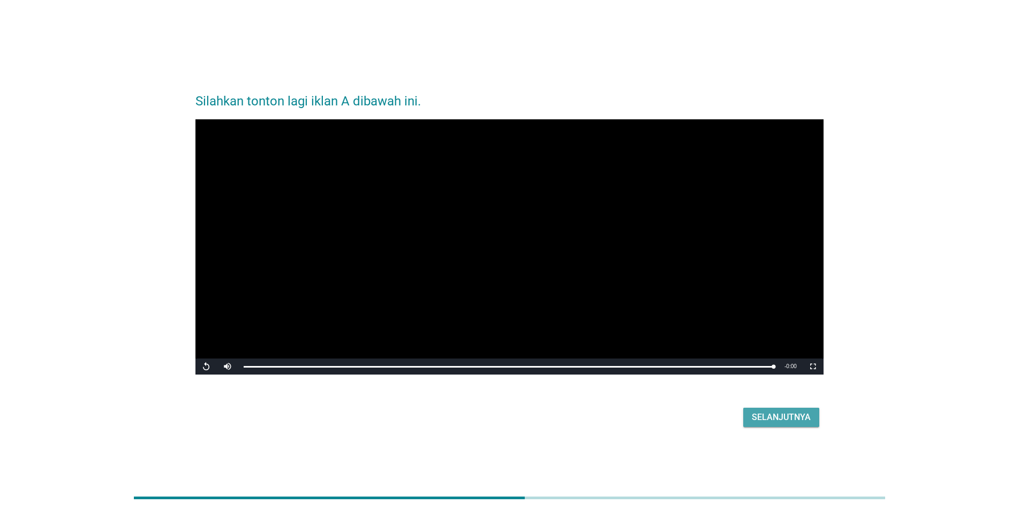
click at [801, 418] on div "Selanjutnya" at bounding box center [781, 417] width 59 height 13
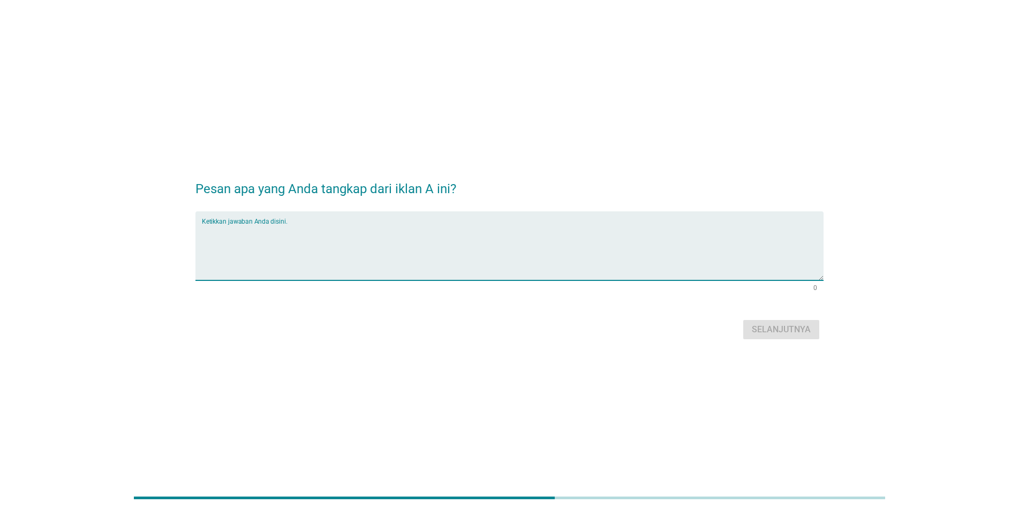
click at [405, 232] on textarea "Ketikkan jawaban Anda disini." at bounding box center [513, 252] width 622 height 56
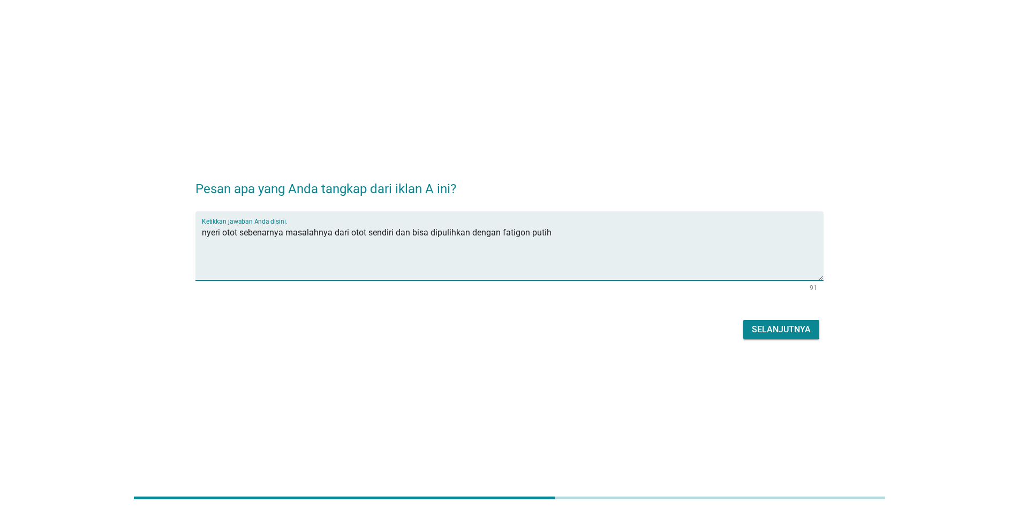
type textarea "nyeri otot sebenarnya masalahnya dari otot sendiri dan bisa dipulihkan dengan f…"
click at [778, 334] on div "Selanjutnya" at bounding box center [781, 329] width 59 height 13
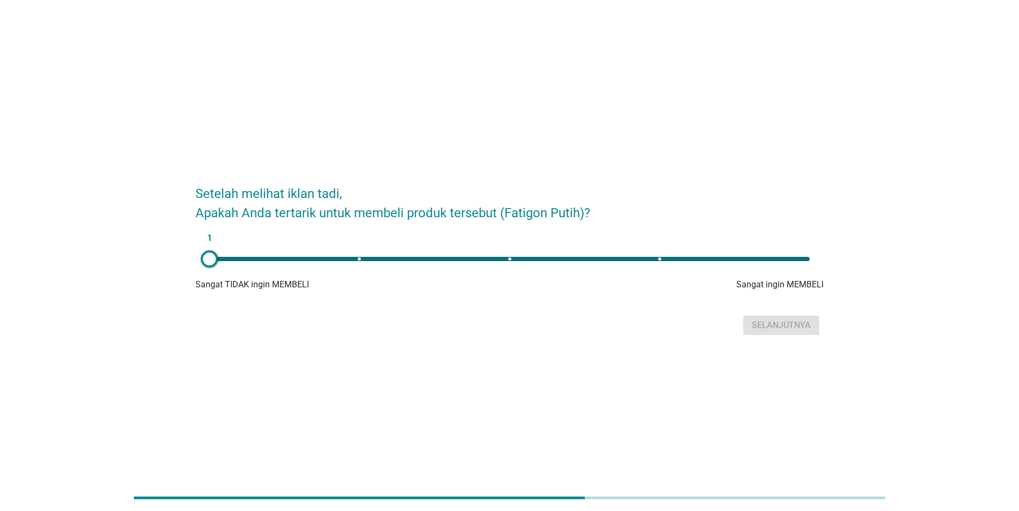
click at [613, 262] on div "1" at bounding box center [509, 258] width 617 height 21
type input "4"
click at [766, 328] on div "Selanjutnya" at bounding box center [781, 325] width 59 height 13
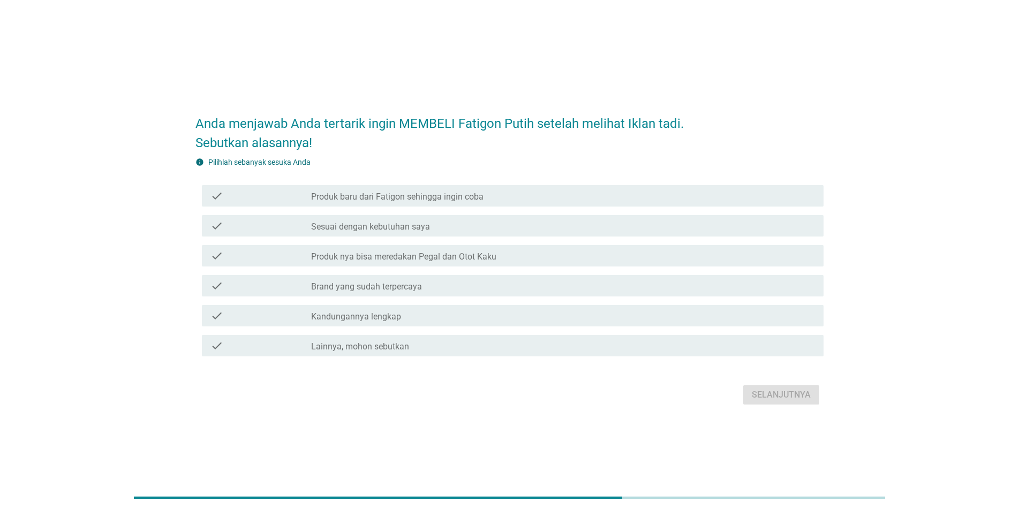
click at [507, 257] on div "check_box_outline_blank Produk nya bisa meredakan Pegal dan Otot Kaku" at bounding box center [563, 256] width 504 height 13
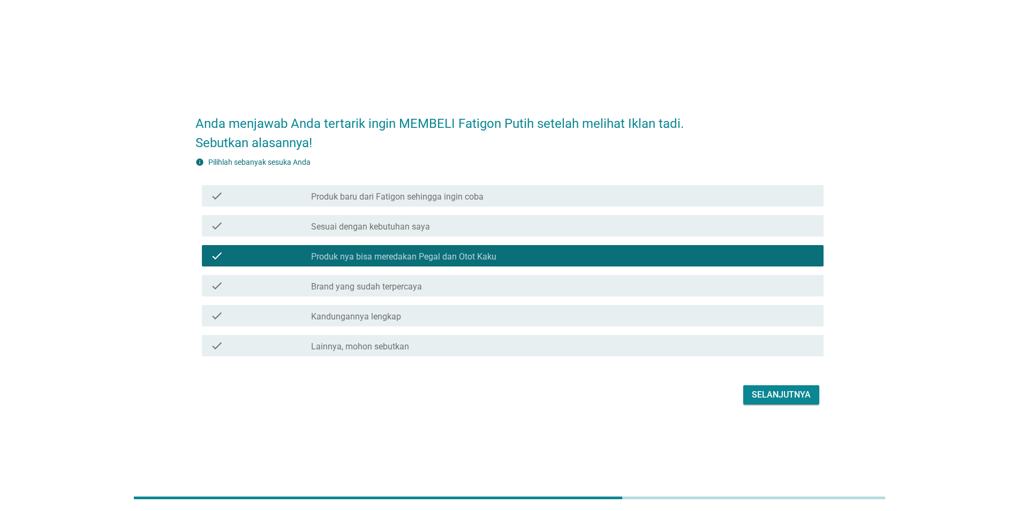
click at [507, 284] on div "check_box_outline_blank Brand yang sudah terpercaya" at bounding box center [563, 286] width 504 height 13
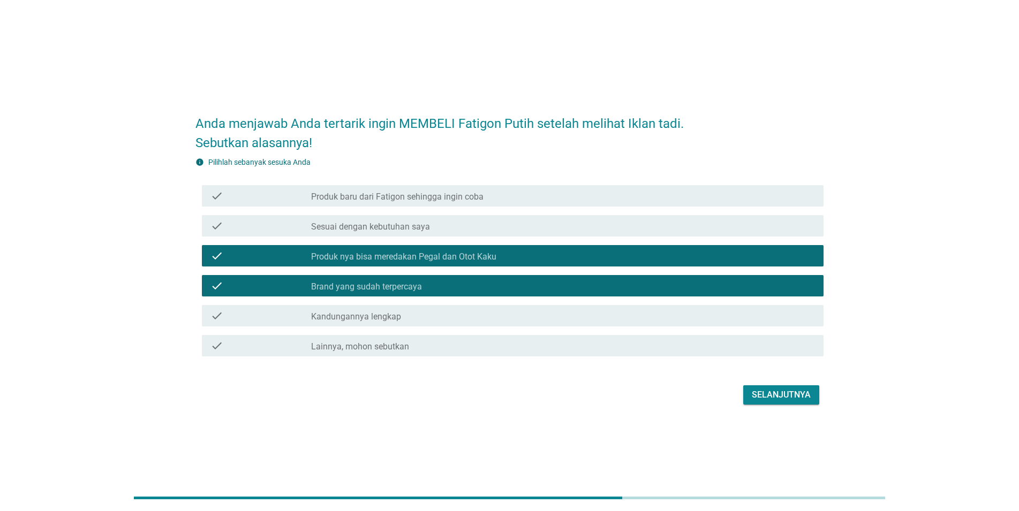
click at [494, 233] on div "check check_box_outline_blank Sesuai dengan kebutuhan saya" at bounding box center [513, 225] width 622 height 21
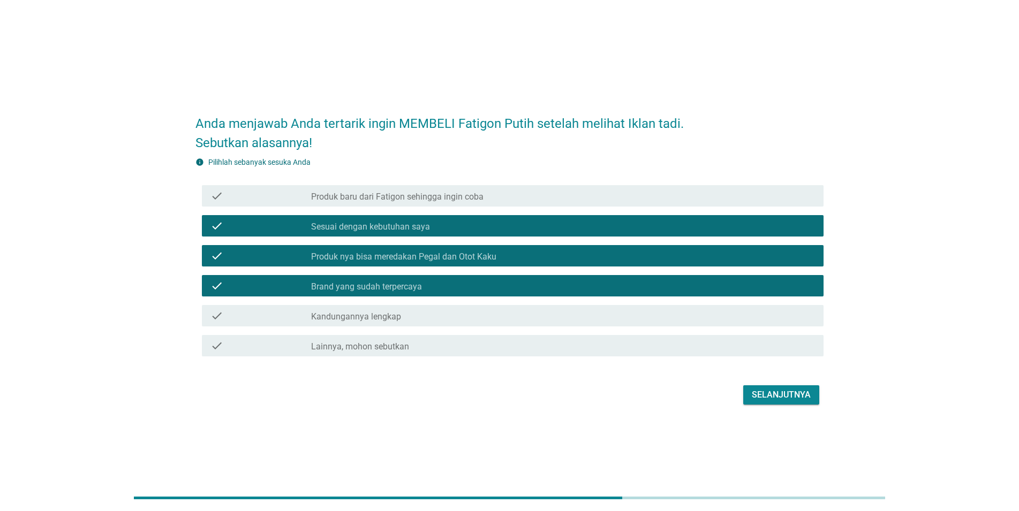
click at [793, 396] on div "Selanjutnya" at bounding box center [781, 395] width 59 height 13
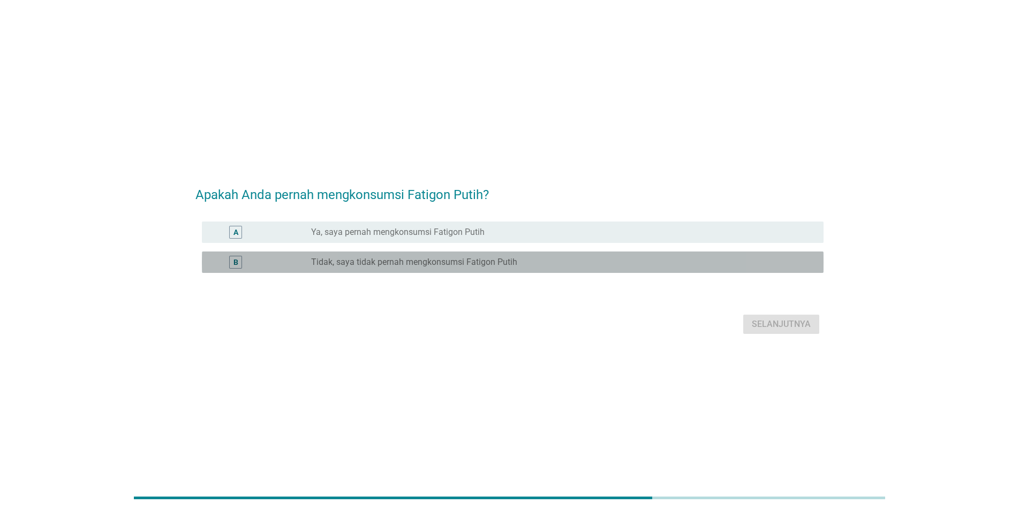
click at [439, 263] on label "Tidak, saya tidak pernah mengkonsumsi Fatigon Putih" at bounding box center [414, 262] width 206 height 11
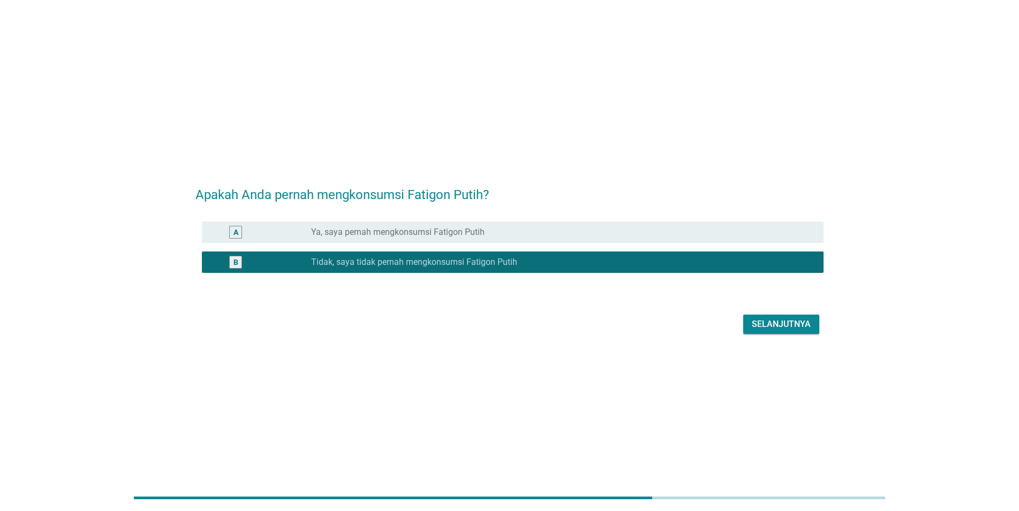
click at [797, 329] on div "Selanjutnya" at bounding box center [781, 324] width 59 height 13
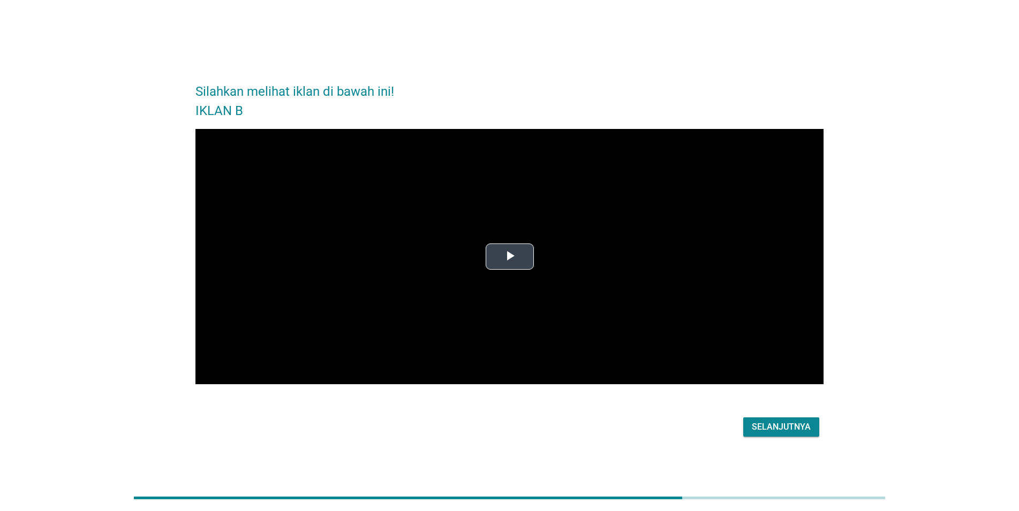
click at [510, 257] on span "Video Player" at bounding box center [510, 257] width 0 height 0
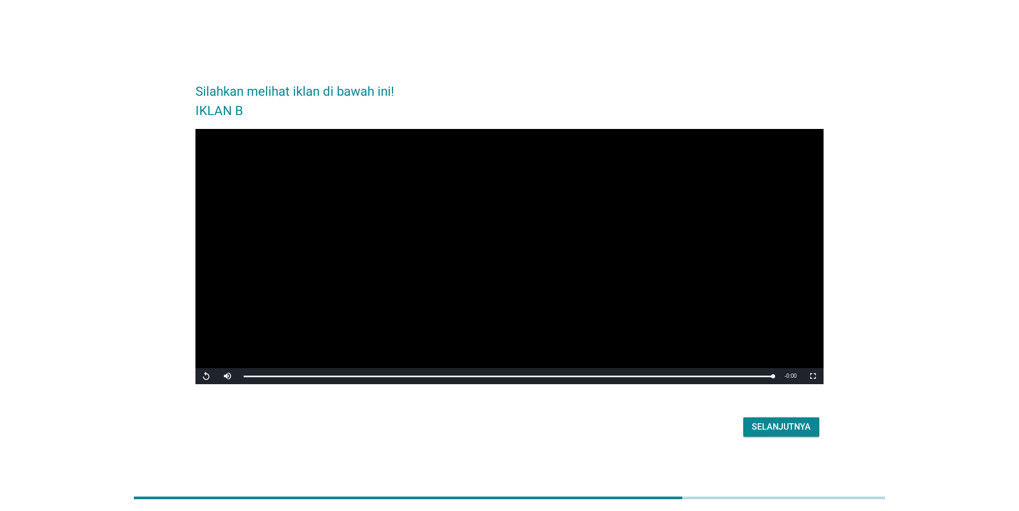
click at [801, 435] on button "Selanjutnya" at bounding box center [781, 427] width 76 height 19
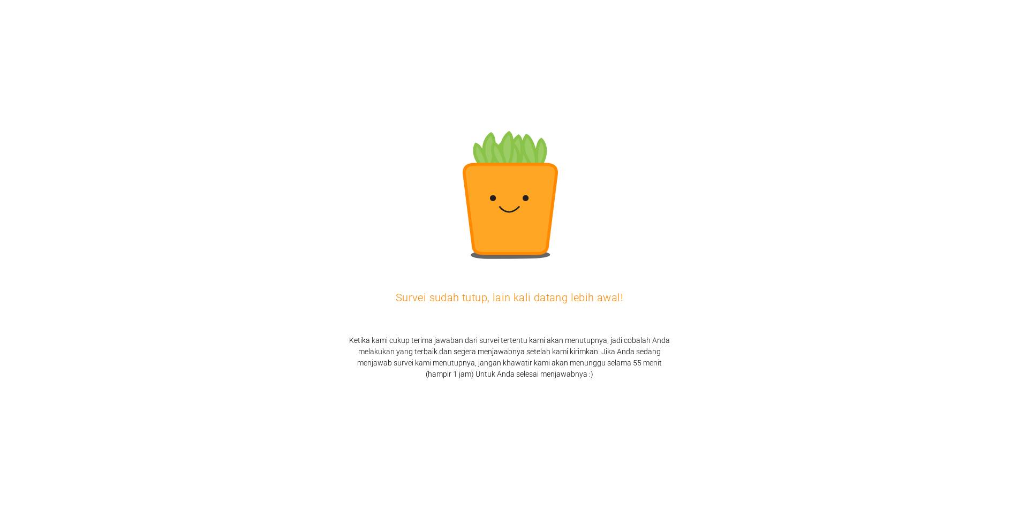
click at [560, 314] on div "Survei sudah tutup, lain kali datang lebih awal! Ketika kami cukup terima jawab…" at bounding box center [509, 255] width 1019 height 511
click at [618, 376] on h2 "Ketika kami cukup terima jawaban dari survei tertentu kami akan menutupnya, jad…" at bounding box center [509, 357] width 321 height 45
click at [605, 362] on h2 "Ketika kami cukup terima jawaban dari survei tertentu kami akan menutupnya, jad…" at bounding box center [509, 357] width 321 height 45
drag, startPoint x: 603, startPoint y: 357, endPoint x: 597, endPoint y: 321, distance: 35.9
click at [602, 348] on h2 "Ketika kami cukup terima jawaban dari survei tertentu kami akan menutupnya, jad…" at bounding box center [509, 357] width 321 height 45
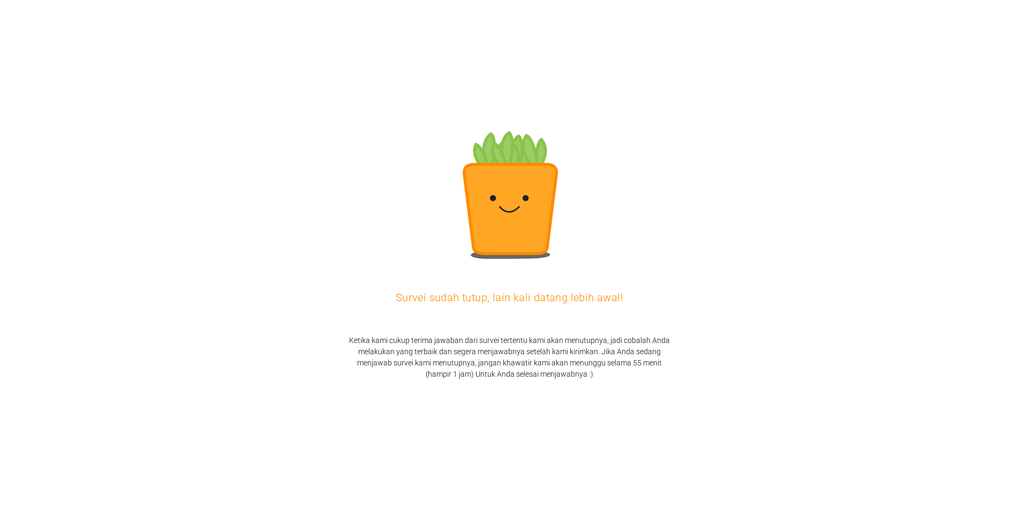
click at [597, 321] on div "Survei sudah tutup, lain kali datang lebih awal! Ketika kami cukup terima jawab…" at bounding box center [509, 255] width 1019 height 511
click at [596, 308] on div "Survei sudah tutup, lain kali datang lebih awal! Ketika kami cukup terima jawab…" at bounding box center [509, 255] width 1019 height 511
click at [594, 302] on h1 "Survei sudah tutup, lain kali datang lebih awal!" at bounding box center [510, 297] width 228 height 11
click at [594, 299] on h1 "Survei sudah tutup, lain kali datang lebih awal!" at bounding box center [510, 297] width 228 height 11
